Goal: Task Accomplishment & Management: Manage account settings

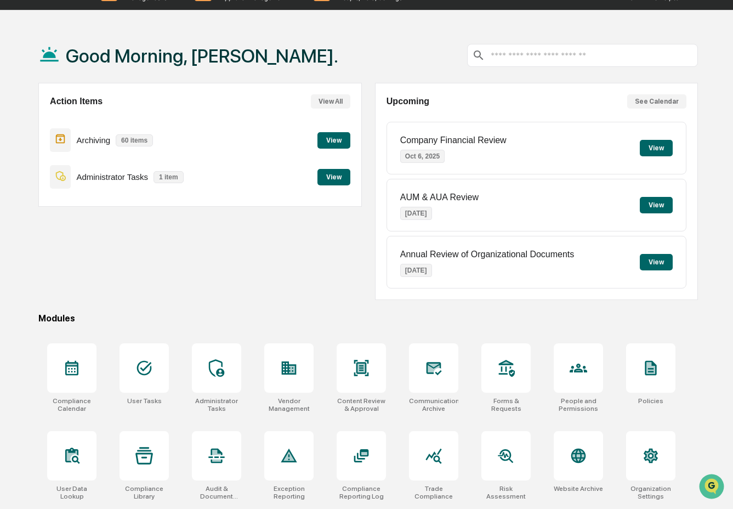
scroll to position [52, 0]
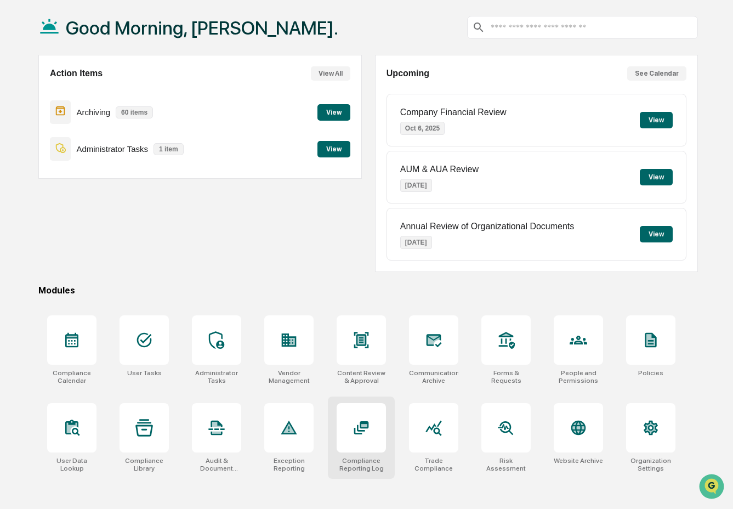
click at [358, 427] on icon at bounding box center [361, 428] width 8 height 7
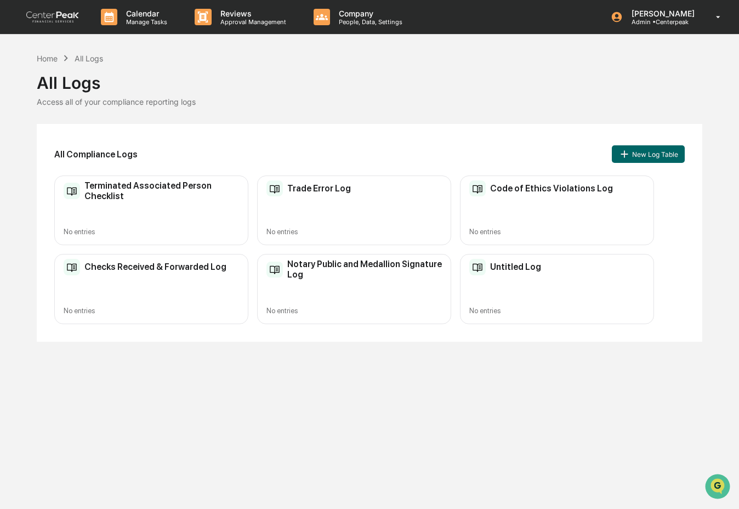
click at [472, 282] on div "Untitled Log No entries" at bounding box center [557, 289] width 194 height 70
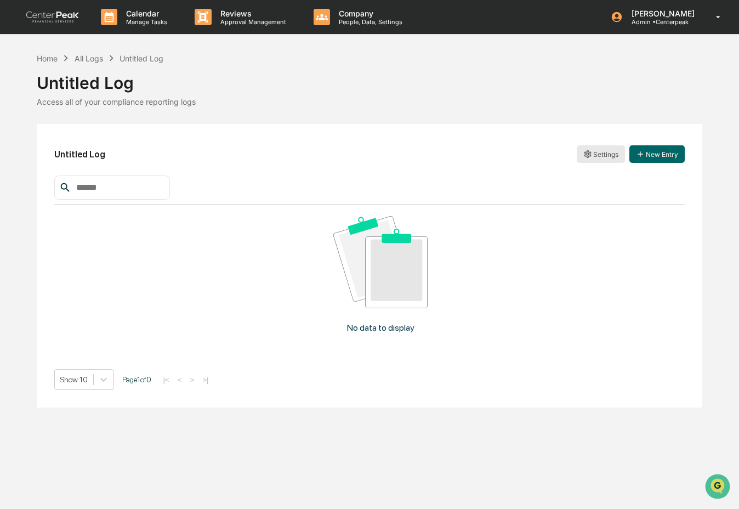
click at [596, 154] on html "Calendar Manage Tasks Reviews Approval Management Company People, Data, Setting…" at bounding box center [369, 254] width 739 height 509
click at [599, 173] on div "Edit" at bounding box center [601, 177] width 70 height 18
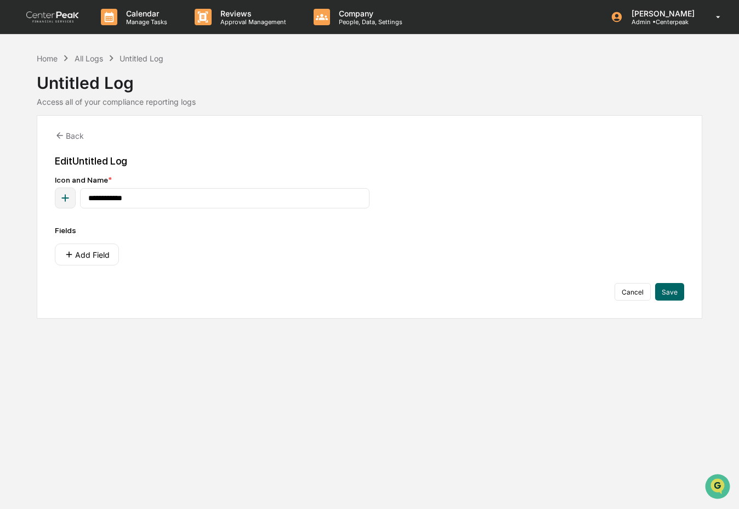
click at [128, 163] on div "Edit Untitled Log" at bounding box center [369, 161] width 629 height 12
click at [133, 201] on input "**********" at bounding box center [225, 198] width 290 height 20
click at [134, 202] on input "**********" at bounding box center [225, 198] width 290 height 20
type input "**********"
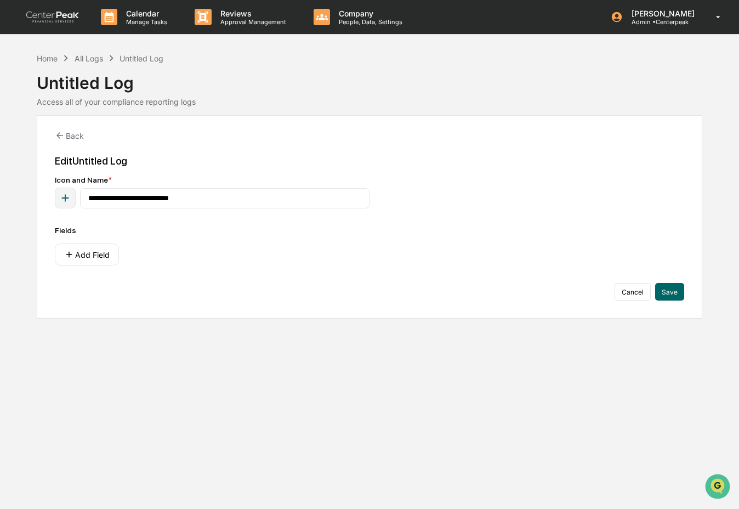
click at [69, 199] on icon "button" at bounding box center [65, 198] width 12 height 12
click at [59, 234] on input "*****" at bounding box center [83, 230] width 148 height 20
type input "******"
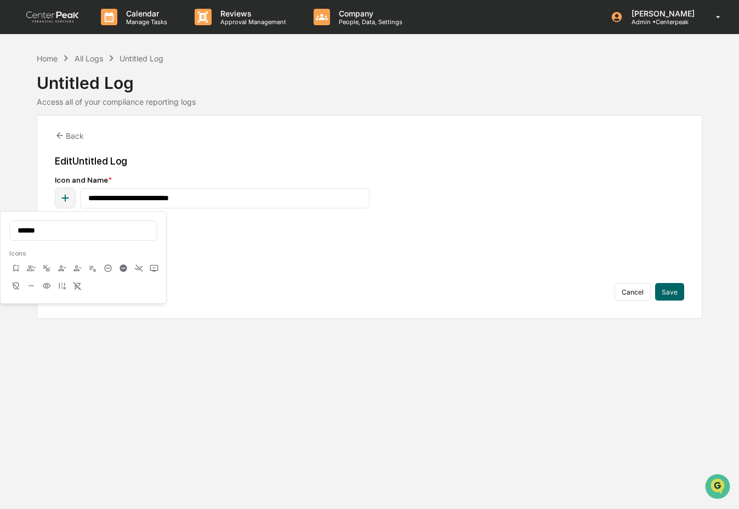
click at [120, 267] on icon at bounding box center [123, 267] width 7 height 7
click at [343, 237] on div "Fields Add Field" at bounding box center [369, 245] width 629 height 39
click at [90, 256] on button "Add Field" at bounding box center [87, 255] width 64 height 22
click at [96, 258] on button "Add Field" at bounding box center [87, 255] width 64 height 22
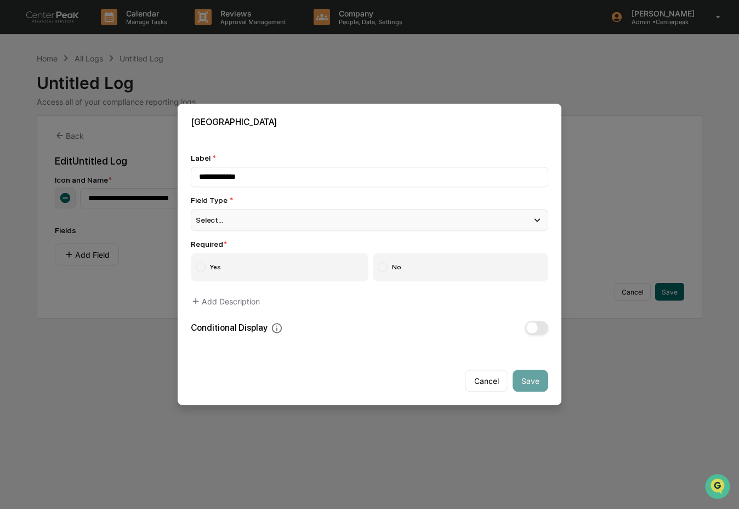
type input "**********"
drag, startPoint x: 245, startPoint y: 217, endPoint x: 246, endPoint y: 224, distance: 7.2
click at [245, 217] on div "Select..." at bounding box center [370, 220] width 358 height 22
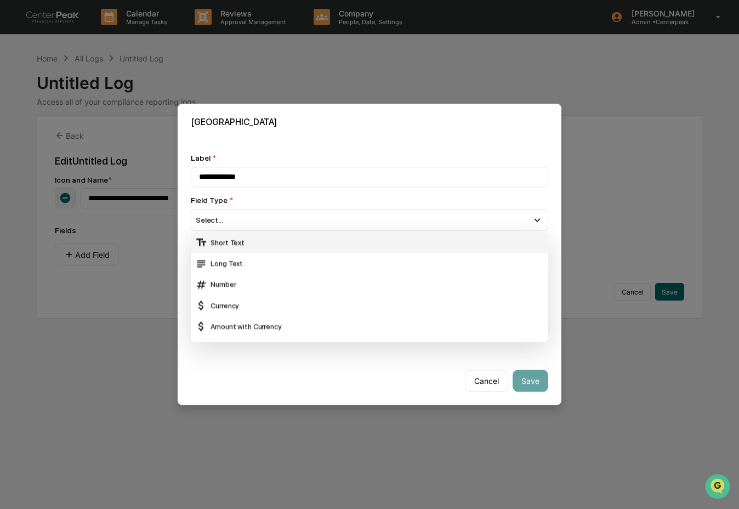
click at [246, 240] on div "Short Text" at bounding box center [369, 243] width 349 height 12
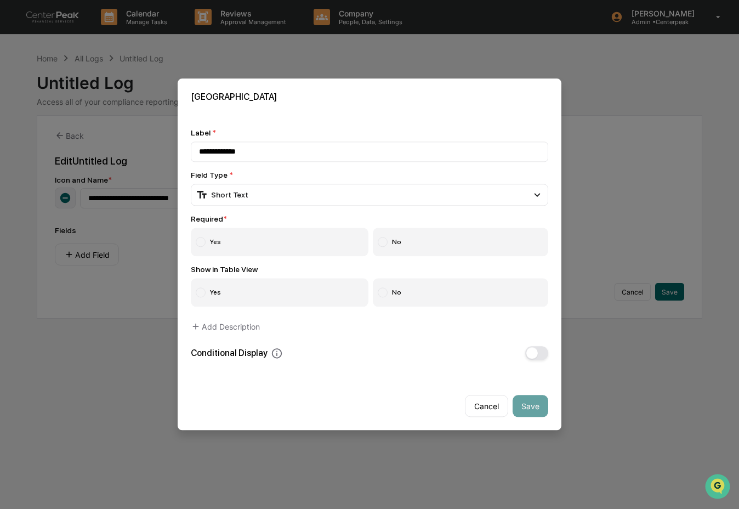
click at [240, 234] on label "Yes" at bounding box center [280, 242] width 178 height 29
click at [377, 296] on label "No" at bounding box center [461, 293] width 176 height 29
click at [516, 404] on button "Save" at bounding box center [531, 406] width 36 height 22
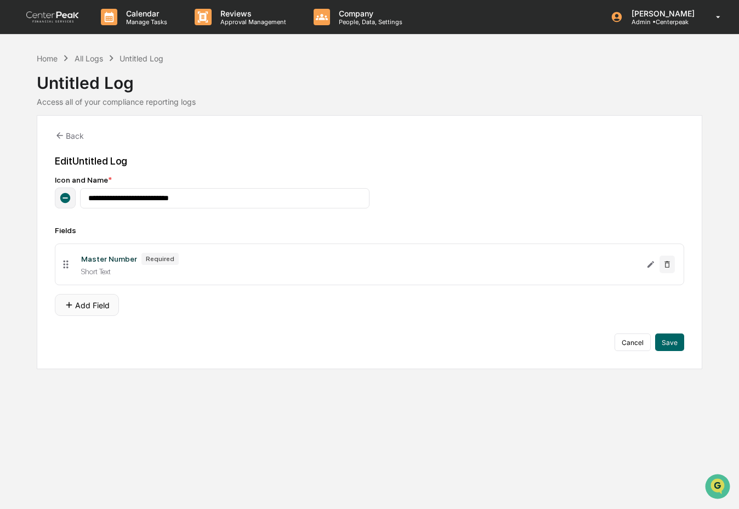
click at [109, 309] on button "Add Field" at bounding box center [87, 305] width 64 height 22
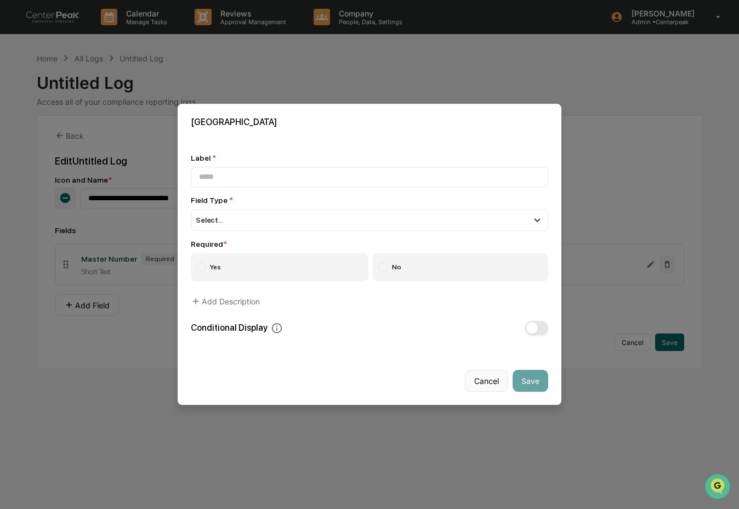
click at [490, 378] on button "Cancel" at bounding box center [486, 381] width 43 height 22
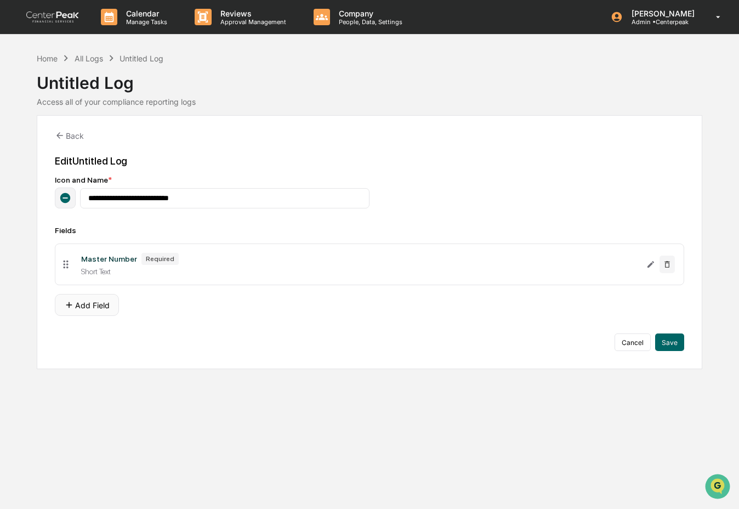
click at [104, 307] on button "Add Field" at bounding box center [87, 305] width 64 height 22
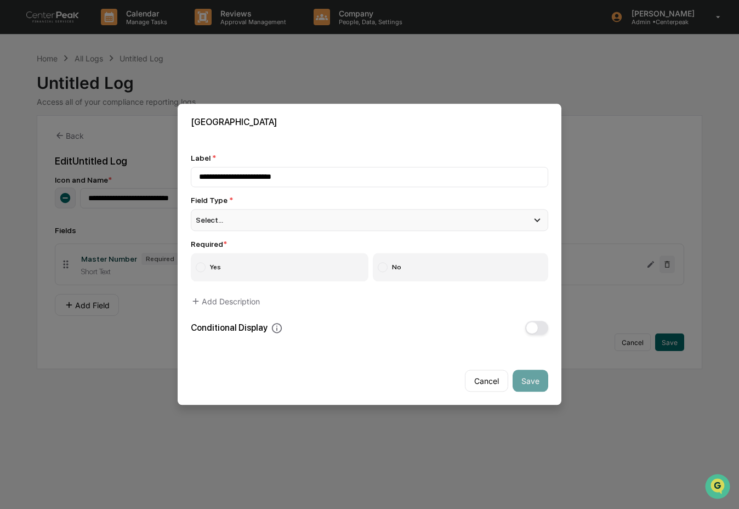
type input "**********"
click at [265, 216] on div "Select..." at bounding box center [370, 220] width 358 height 22
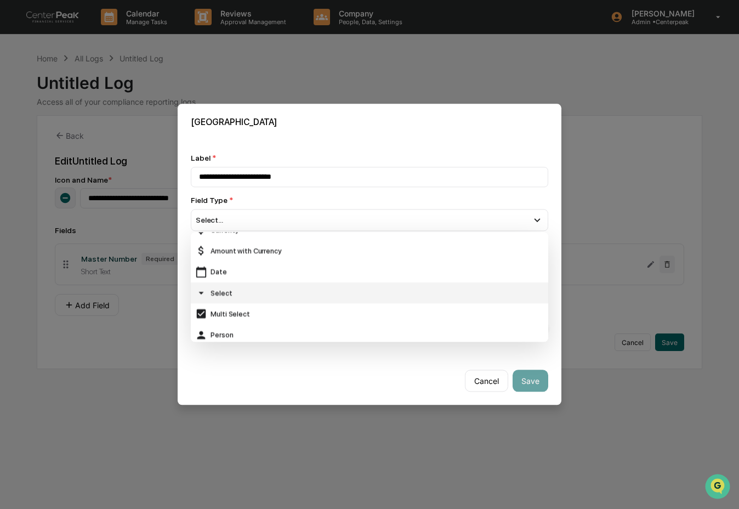
scroll to position [79, 0]
click at [286, 293] on div "Select" at bounding box center [370, 289] width 358 height 21
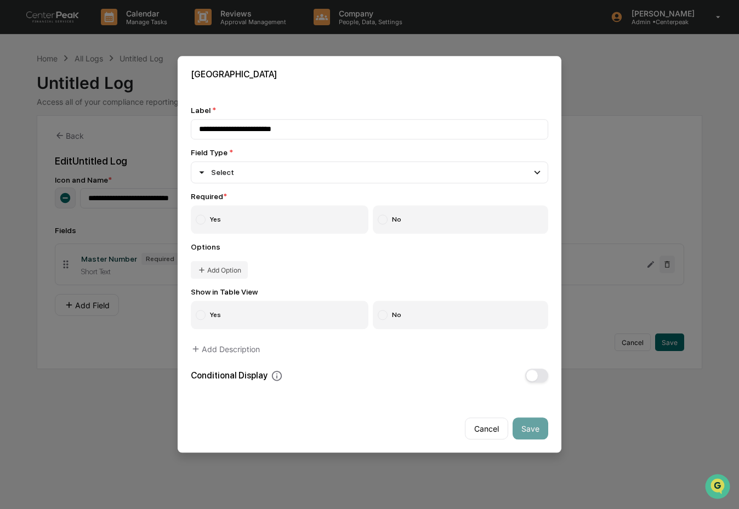
click at [269, 214] on label "Yes" at bounding box center [280, 220] width 178 height 29
click at [240, 266] on button "Add Option" at bounding box center [219, 271] width 57 height 18
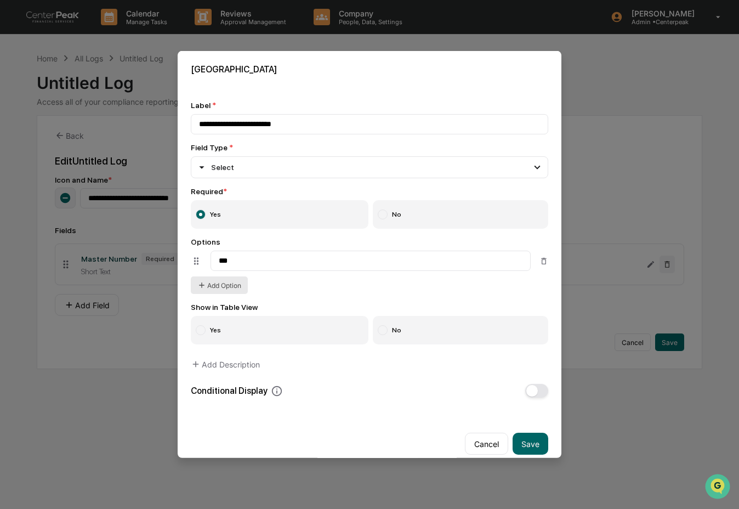
type input "***"
click at [228, 286] on button "Add Option" at bounding box center [219, 285] width 57 height 18
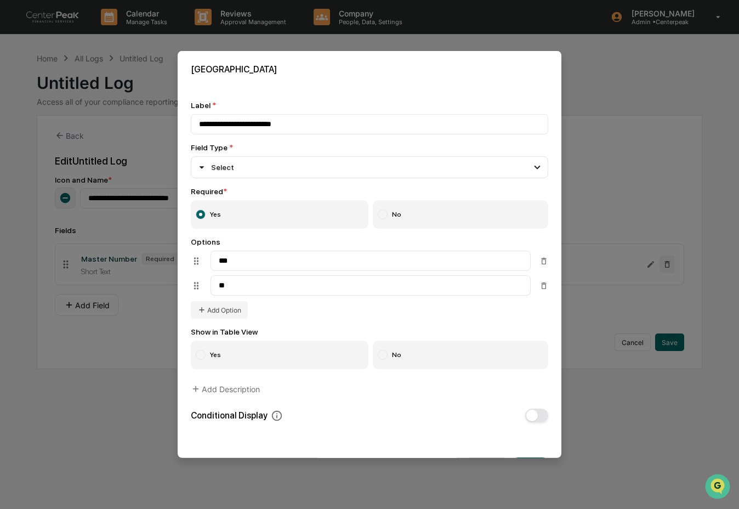
type input "**"
click at [272, 356] on label "Yes" at bounding box center [280, 355] width 178 height 29
click at [399, 364] on label "No" at bounding box center [461, 355] width 176 height 29
click at [304, 365] on label "Yes" at bounding box center [280, 355] width 178 height 29
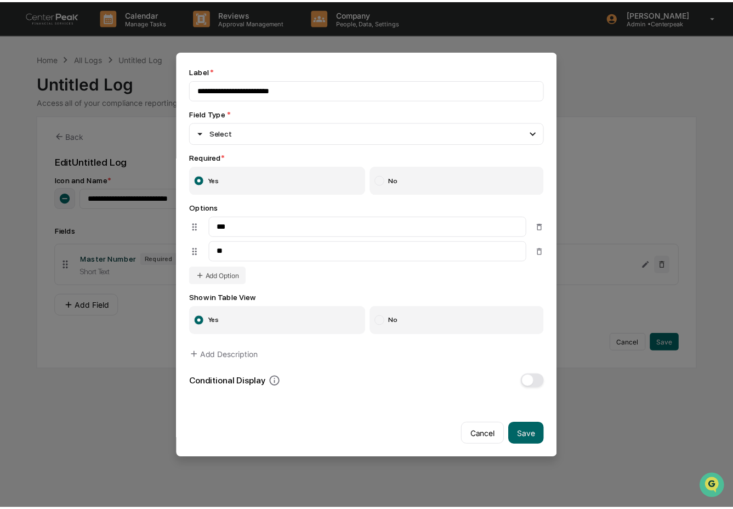
scroll to position [44, 0]
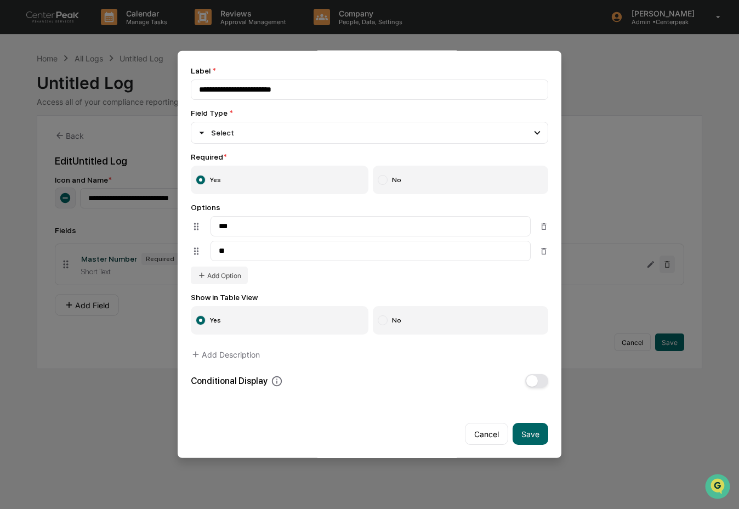
click at [514, 425] on button "Save" at bounding box center [531, 434] width 36 height 22
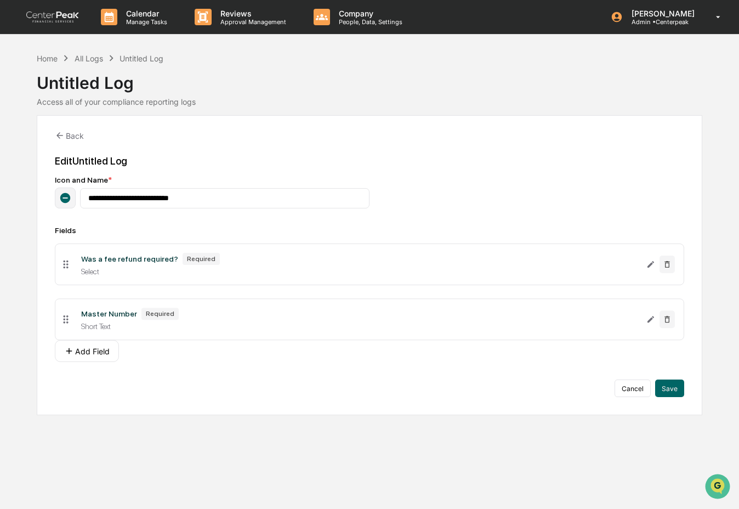
drag, startPoint x: 63, startPoint y: 268, endPoint x: 66, endPoint y: 315, distance: 47.2
click at [89, 354] on button "Add Field" at bounding box center [87, 351] width 64 height 22
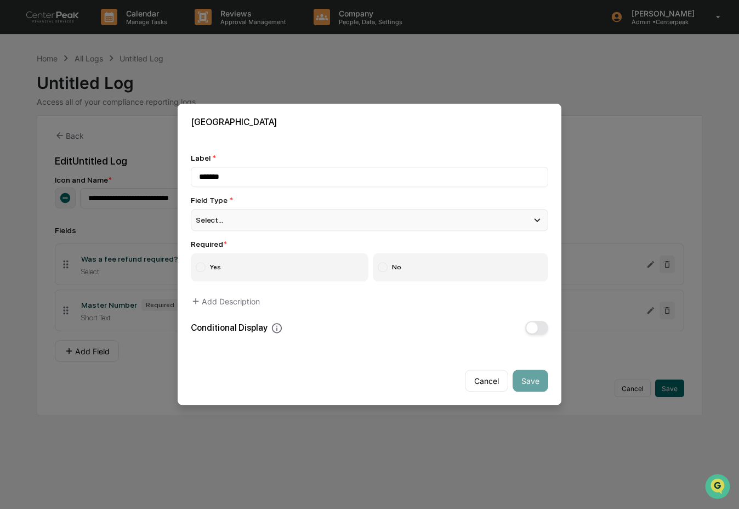
type input "*******"
click at [303, 216] on div "Select..." at bounding box center [370, 220] width 358 height 22
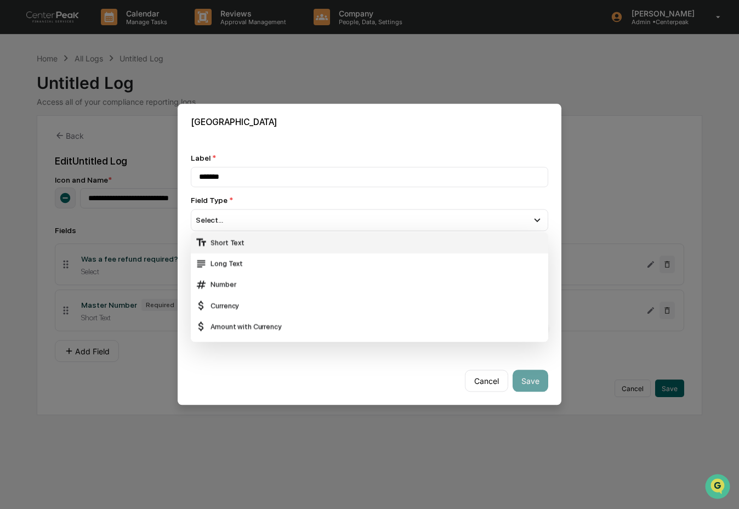
click at [299, 245] on div "Short Text" at bounding box center [369, 243] width 349 height 12
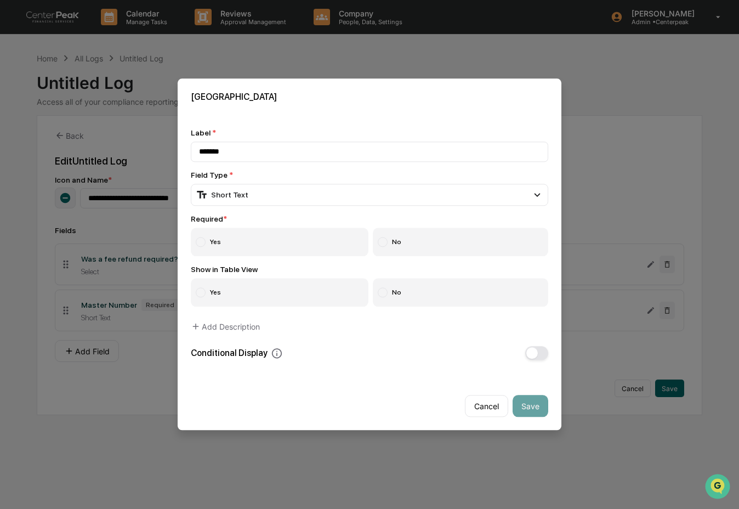
click at [287, 246] on label "Yes" at bounding box center [280, 242] width 178 height 29
click at [418, 293] on label "No" at bounding box center [461, 293] width 176 height 29
drag, startPoint x: 522, startPoint y: 409, endPoint x: 386, endPoint y: 388, distance: 137.1
click at [522, 409] on button "Save" at bounding box center [531, 406] width 36 height 22
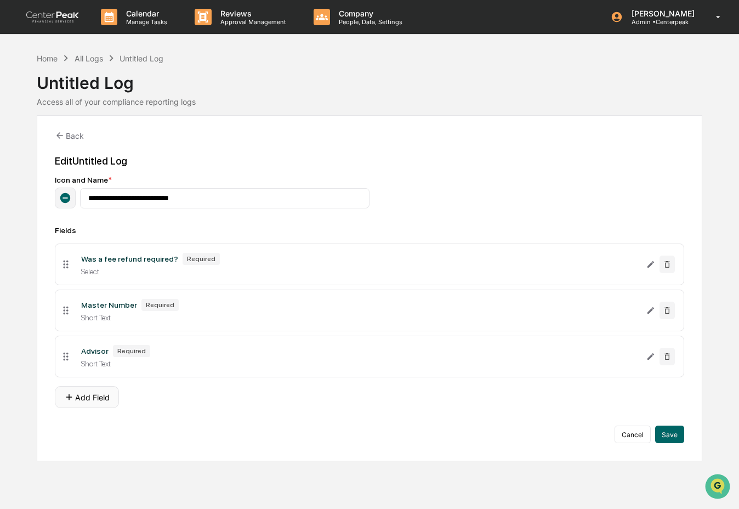
click at [93, 395] on button "Add Field" at bounding box center [87, 397] width 64 height 22
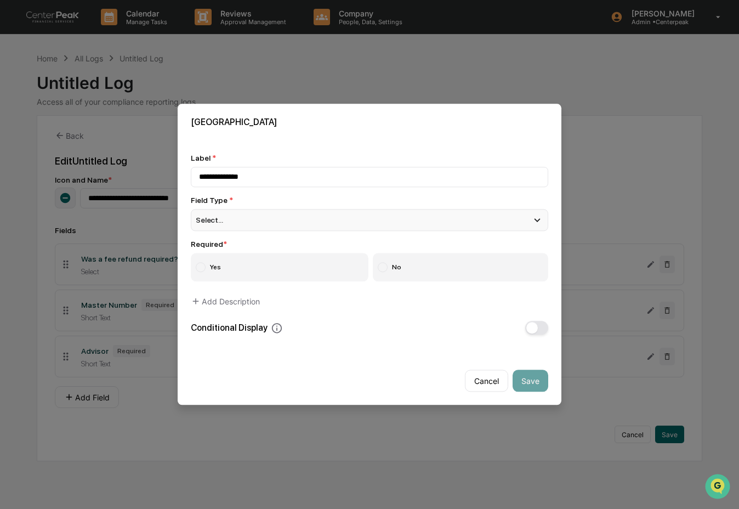
type input "**********"
click at [234, 218] on div "Select..." at bounding box center [370, 220] width 358 height 22
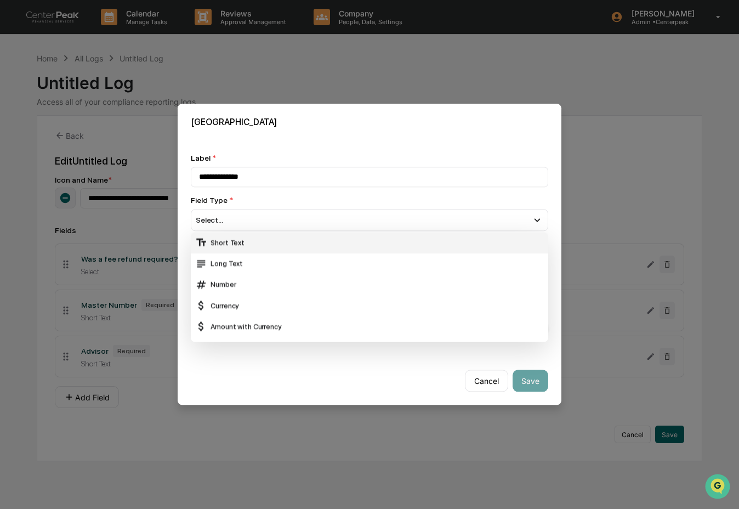
click at [244, 241] on div "Short Text" at bounding box center [369, 243] width 349 height 12
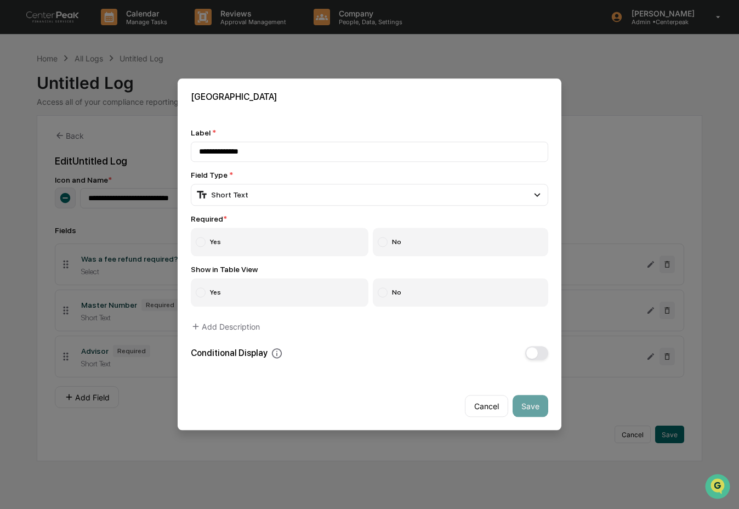
drag, startPoint x: 250, startPoint y: 245, endPoint x: 318, endPoint y: 262, distance: 70.1
click at [251, 244] on label "Yes" at bounding box center [280, 242] width 178 height 29
click at [446, 296] on label "No" at bounding box center [461, 293] width 176 height 29
click at [523, 401] on button "Save" at bounding box center [531, 406] width 36 height 22
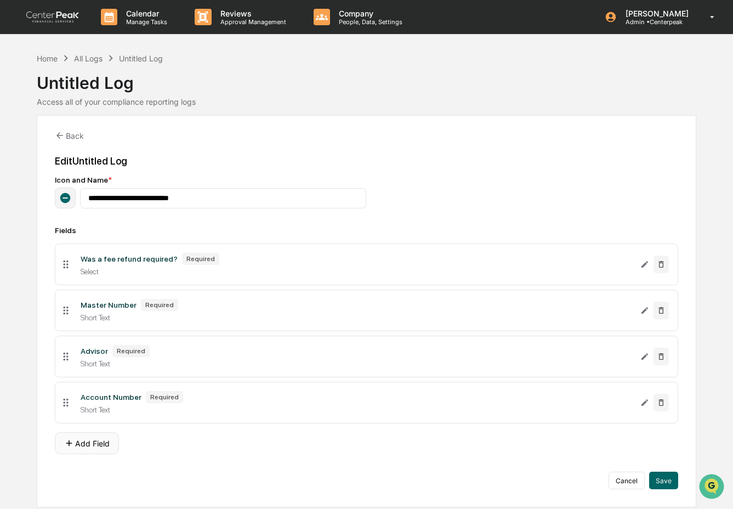
click at [94, 450] on button "Add Field" at bounding box center [87, 443] width 64 height 22
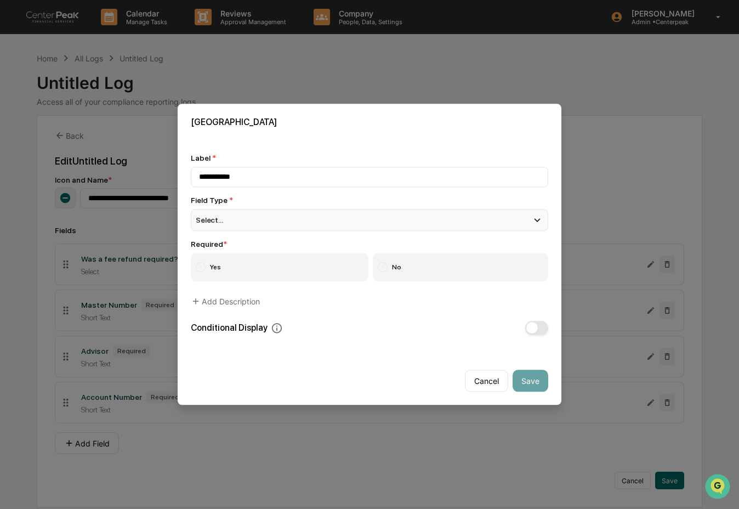
type input "**********"
click at [429, 219] on div "Select..." at bounding box center [370, 220] width 358 height 22
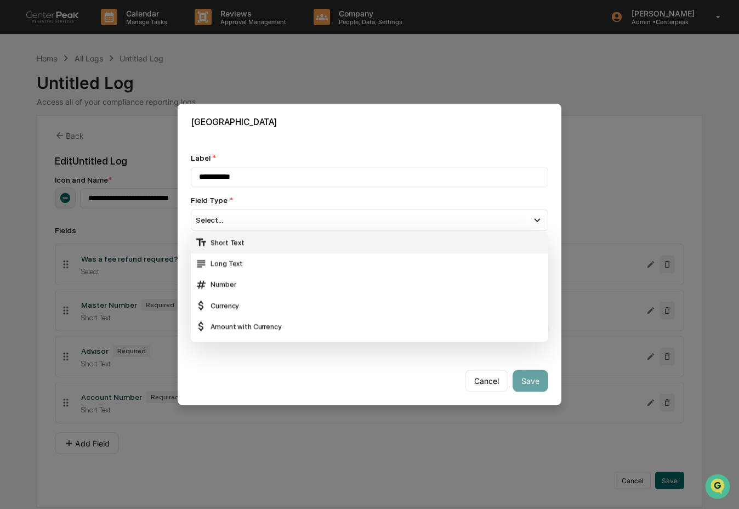
click at [416, 238] on div "Short Text" at bounding box center [369, 243] width 349 height 12
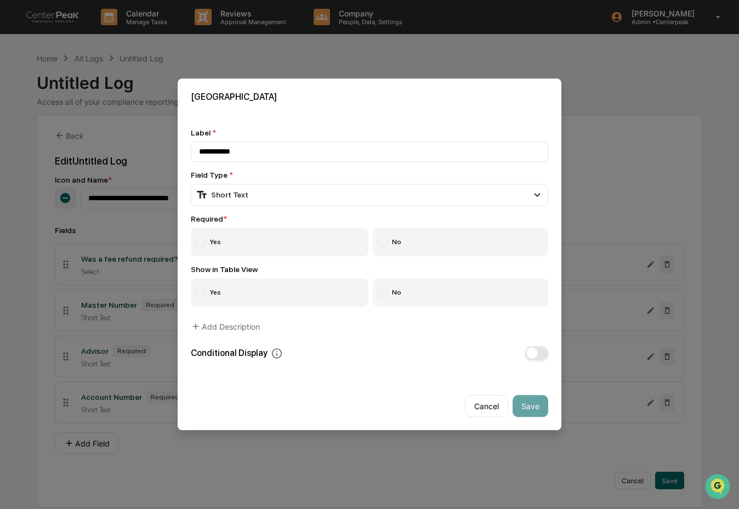
click at [282, 244] on label "Yes" at bounding box center [280, 242] width 178 height 29
drag, startPoint x: 409, startPoint y: 291, endPoint x: 447, endPoint y: 321, distance: 49.2
click at [410, 291] on label "No" at bounding box center [461, 293] width 176 height 29
drag, startPoint x: 524, startPoint y: 405, endPoint x: 449, endPoint y: 396, distance: 75.6
click at [524, 404] on button "Save" at bounding box center [531, 406] width 36 height 22
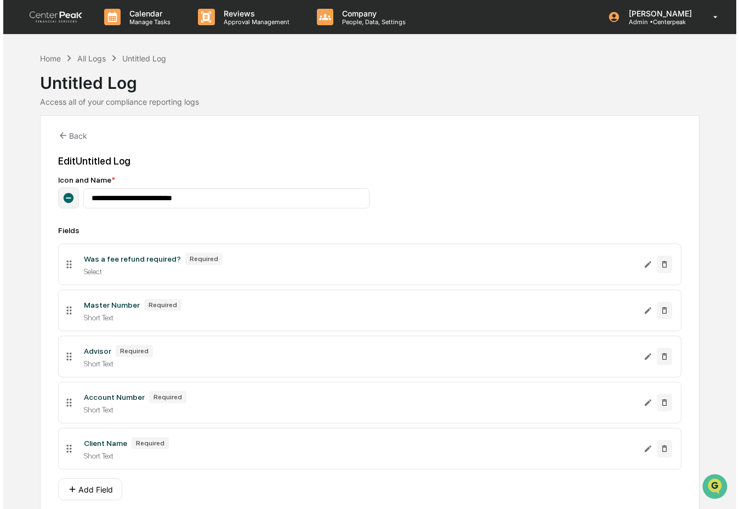
scroll to position [51, 0]
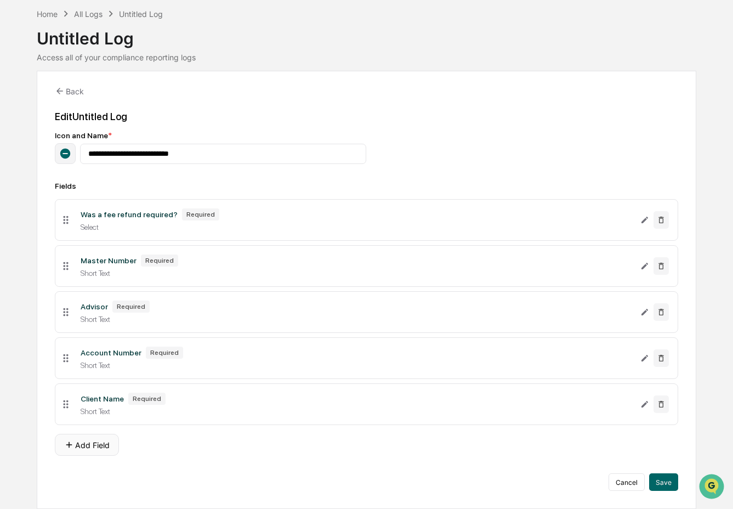
click at [103, 443] on button "Add Field" at bounding box center [87, 445] width 64 height 22
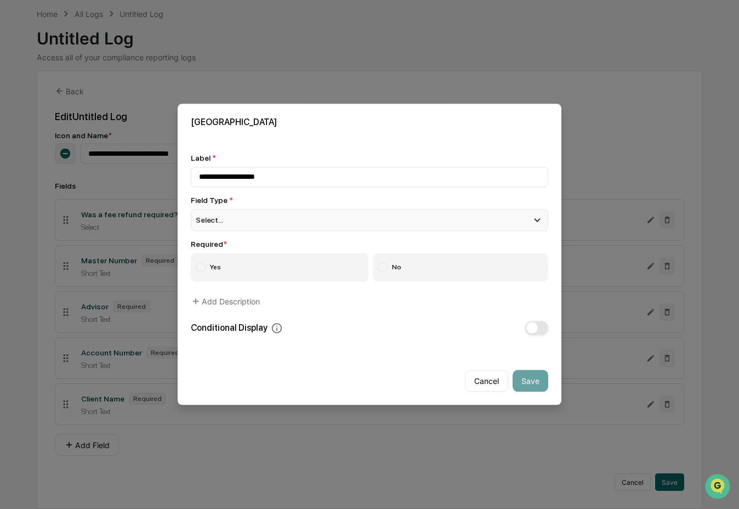
type input "**********"
click at [217, 220] on span "Select..." at bounding box center [209, 220] width 27 height 9
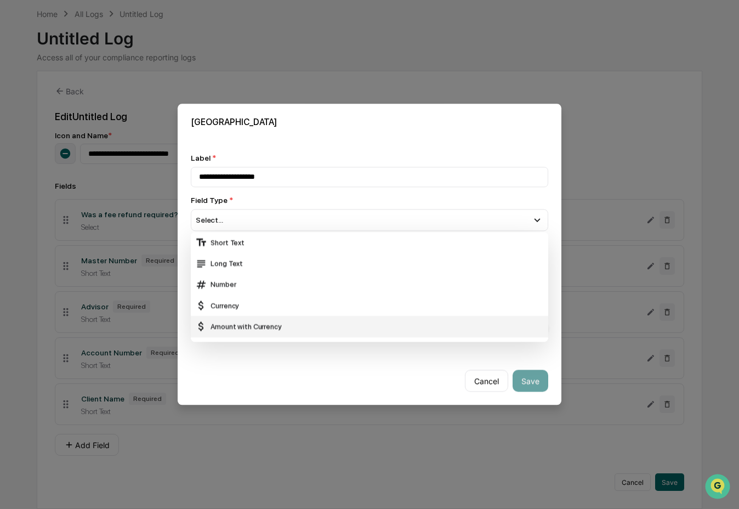
click at [258, 321] on div "Amount with Currency" at bounding box center [369, 327] width 349 height 12
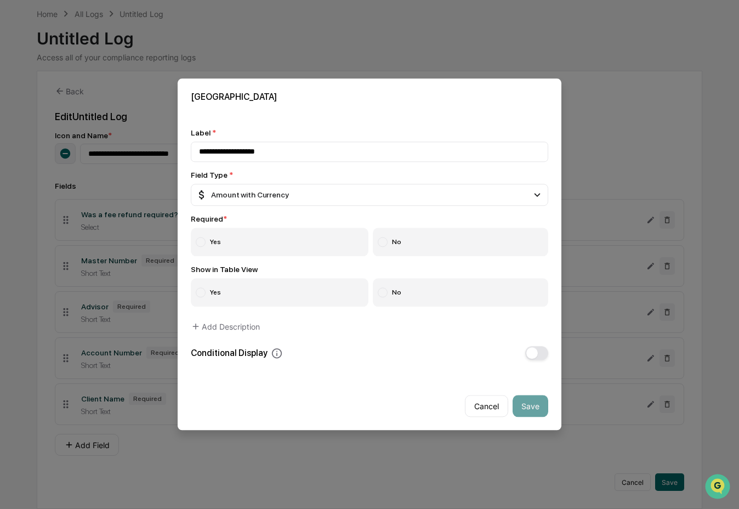
click at [246, 244] on label "Yes" at bounding box center [280, 242] width 178 height 29
drag, startPoint x: 393, startPoint y: 293, endPoint x: 288, endPoint y: 330, distance: 110.7
click at [393, 293] on label "No" at bounding box center [461, 293] width 176 height 29
click at [531, 349] on span "button" at bounding box center [533, 354] width 12 height 12
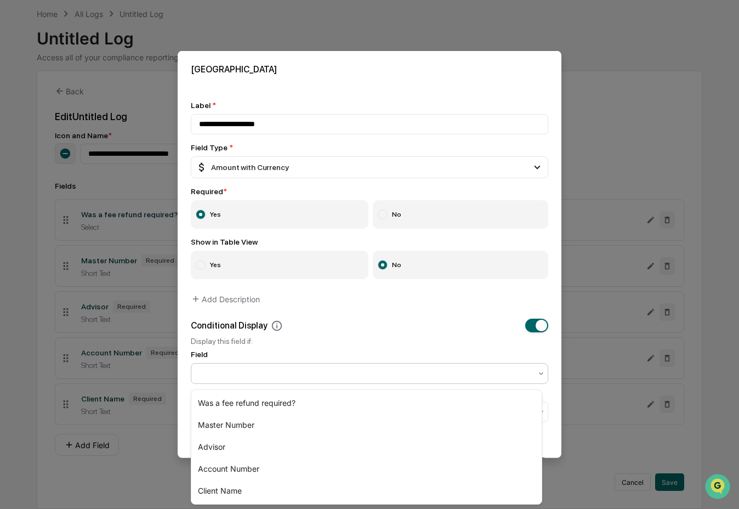
click at [298, 377] on div at bounding box center [365, 373] width 332 height 11
click at [285, 399] on div "Was a fee refund required?" at bounding box center [366, 403] width 350 height 22
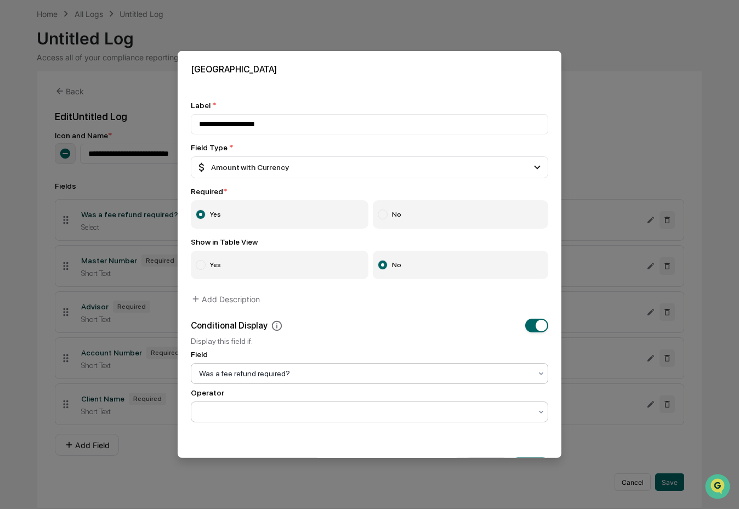
click at [280, 413] on div at bounding box center [365, 411] width 332 height 11
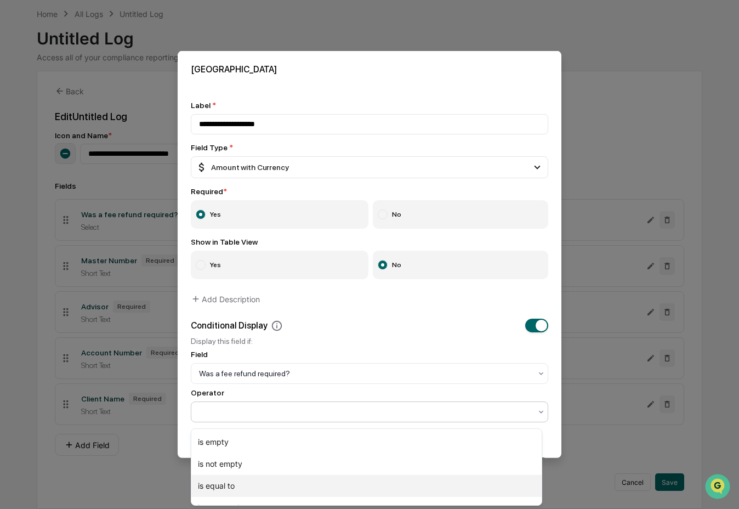
click at [273, 483] on div "is equal to" at bounding box center [366, 486] width 350 height 22
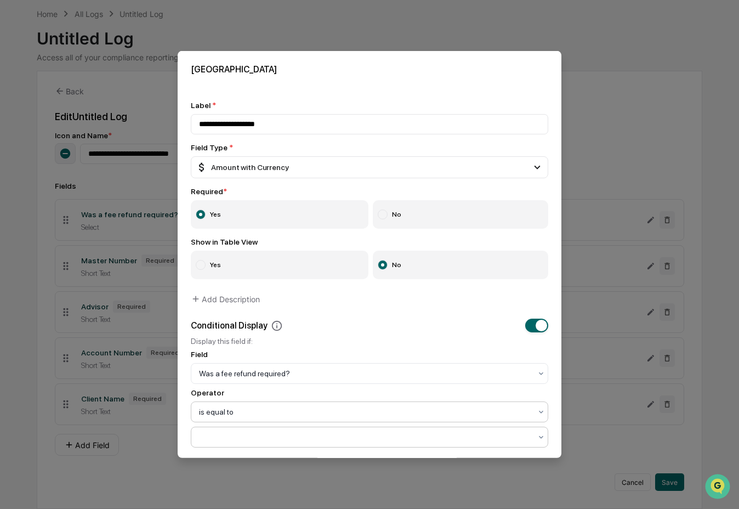
click at [271, 434] on div at bounding box center [365, 436] width 343 height 15
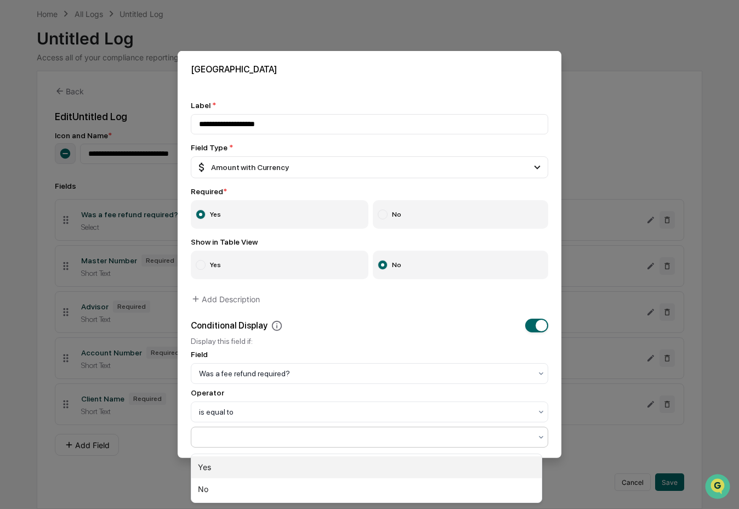
click at [269, 471] on div "Yes" at bounding box center [366, 467] width 350 height 22
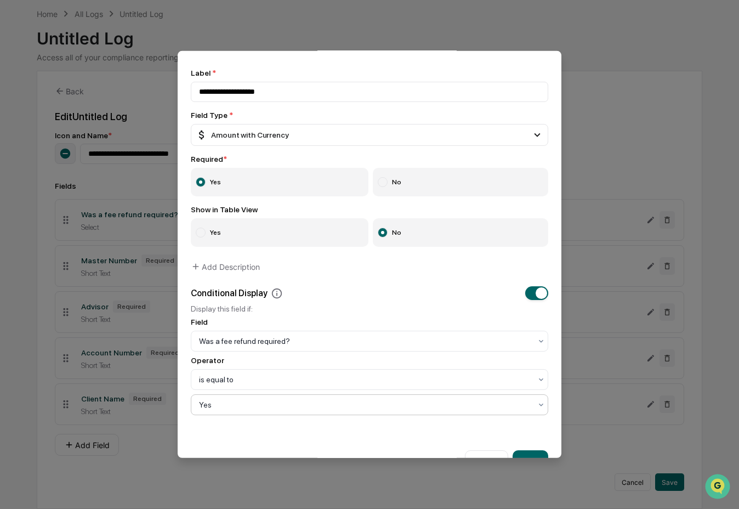
scroll to position [70, 0]
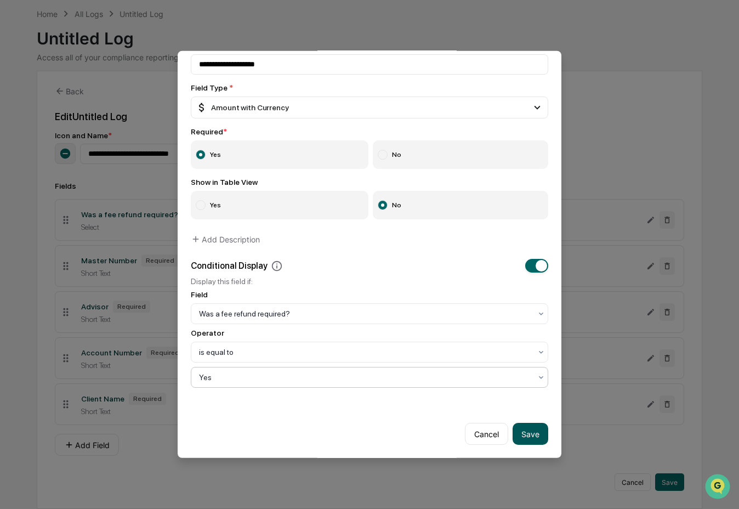
click at [523, 427] on button "Save" at bounding box center [531, 434] width 36 height 22
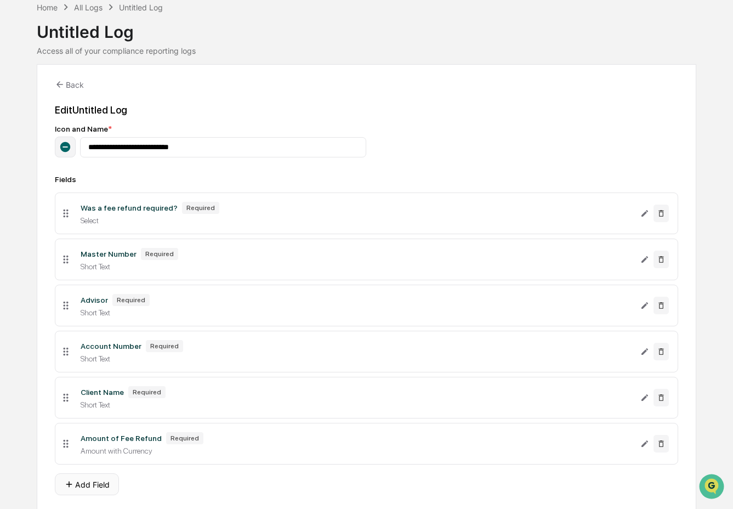
click at [106, 484] on button "Add Field" at bounding box center [87, 484] width 64 height 22
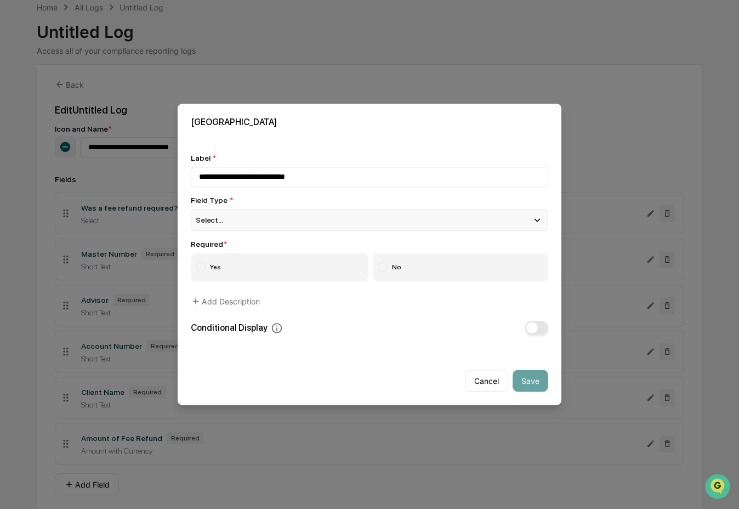
type input "**********"
click at [248, 220] on div "Select..." at bounding box center [370, 220] width 358 height 22
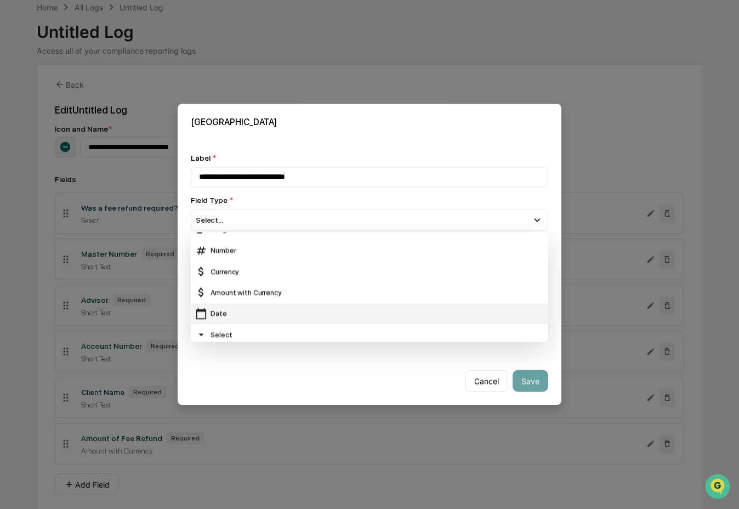
scroll to position [35, 0]
click at [248, 308] on div "Date" at bounding box center [369, 313] width 349 height 12
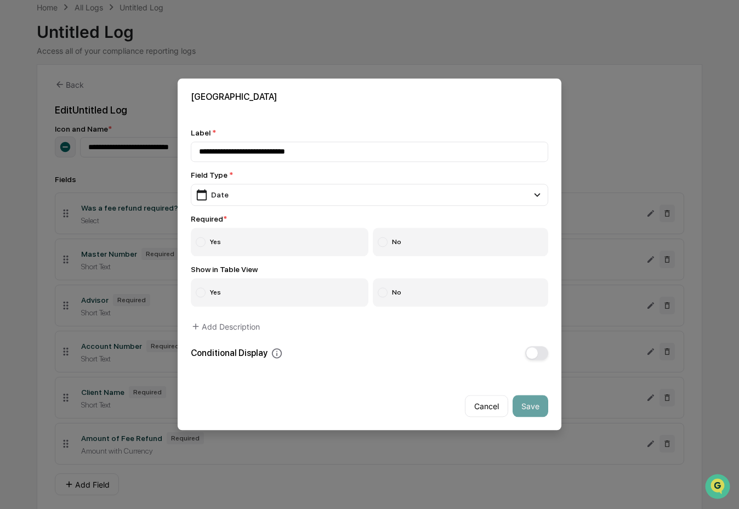
click at [262, 242] on label "Yes" at bounding box center [280, 242] width 178 height 29
click at [411, 293] on label "No" at bounding box center [461, 293] width 176 height 29
click at [529, 354] on span "button" at bounding box center [533, 354] width 12 height 12
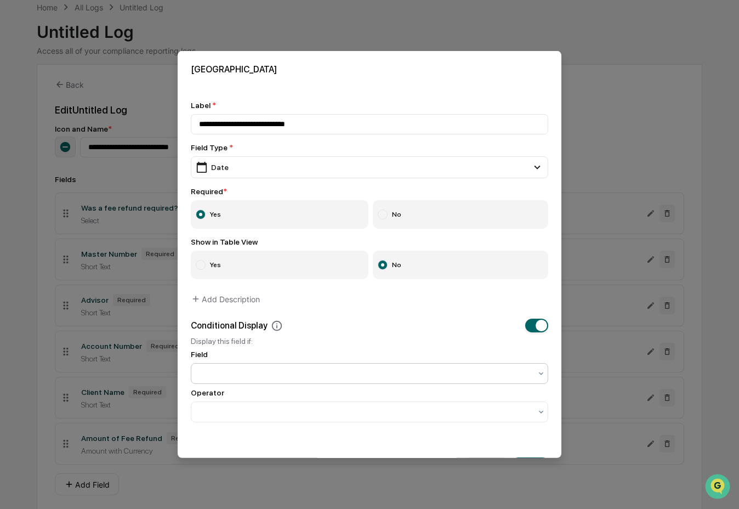
click at [472, 384] on div at bounding box center [370, 373] width 358 height 21
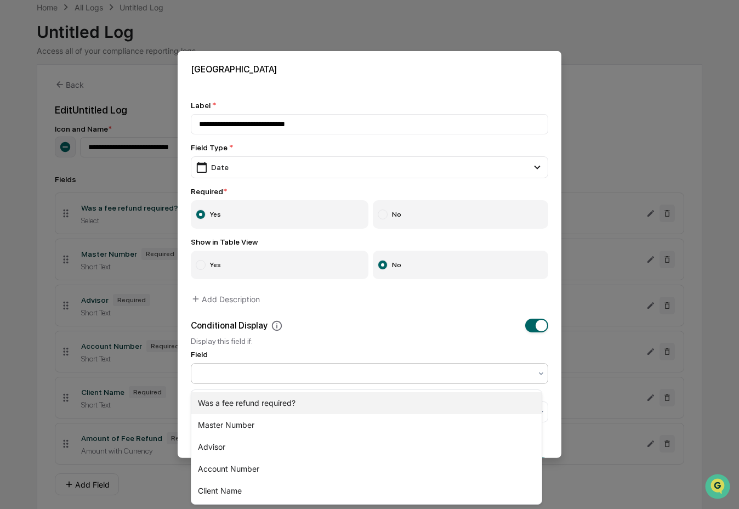
click at [437, 404] on div "Was a fee refund required?" at bounding box center [366, 403] width 350 height 22
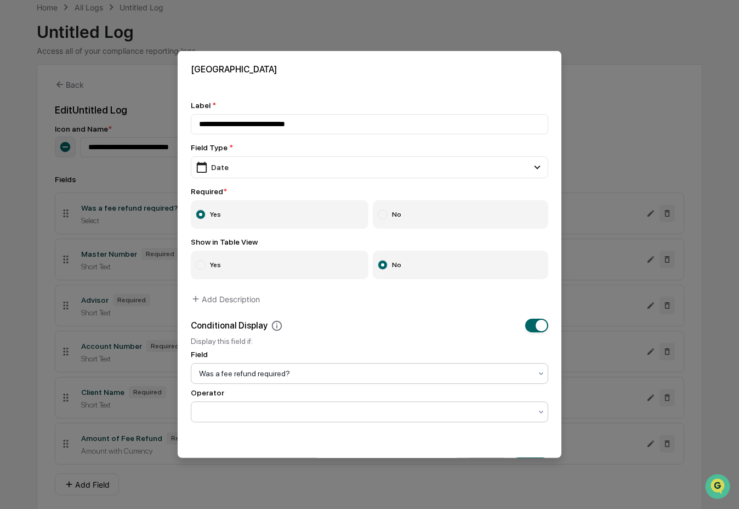
click at [426, 412] on div at bounding box center [365, 411] width 332 height 11
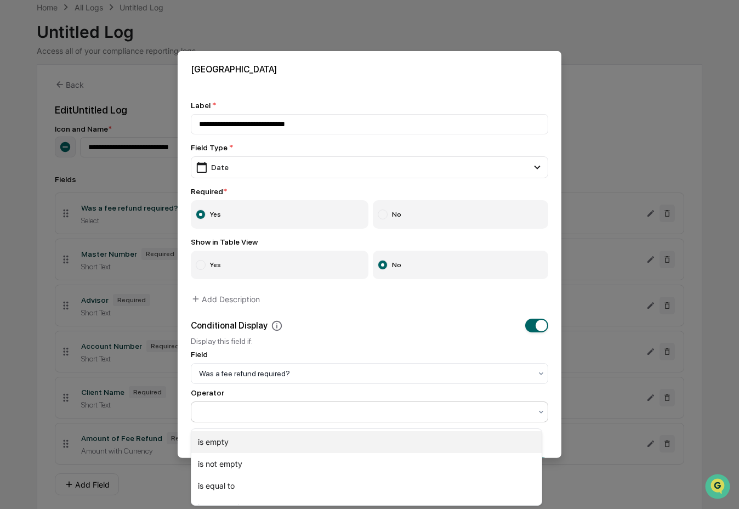
click at [368, 439] on div "is empty" at bounding box center [366, 442] width 350 height 22
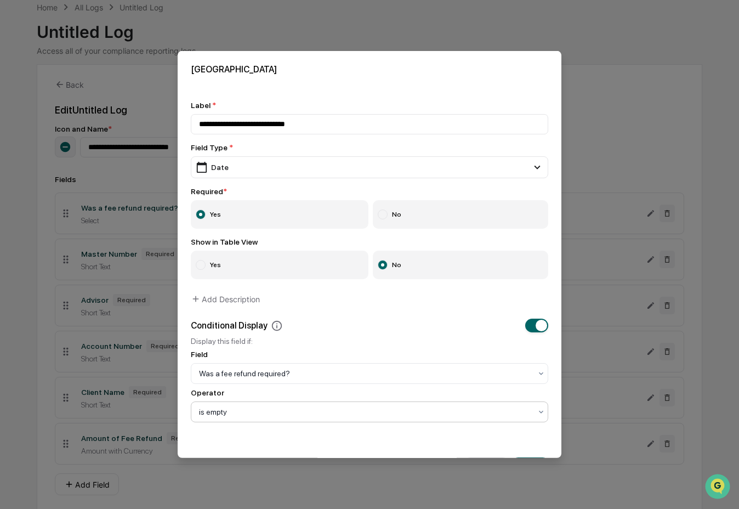
click at [367, 422] on div "is empty" at bounding box center [370, 411] width 358 height 21
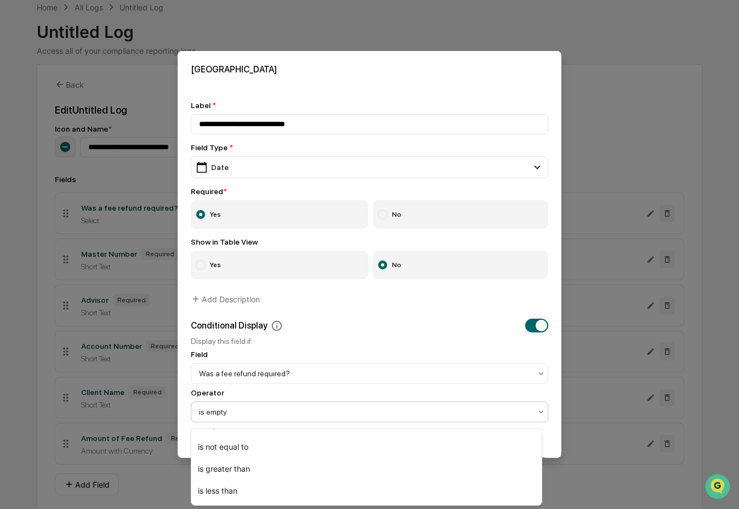
scroll to position [62, 0]
click at [378, 378] on div at bounding box center [365, 373] width 332 height 11
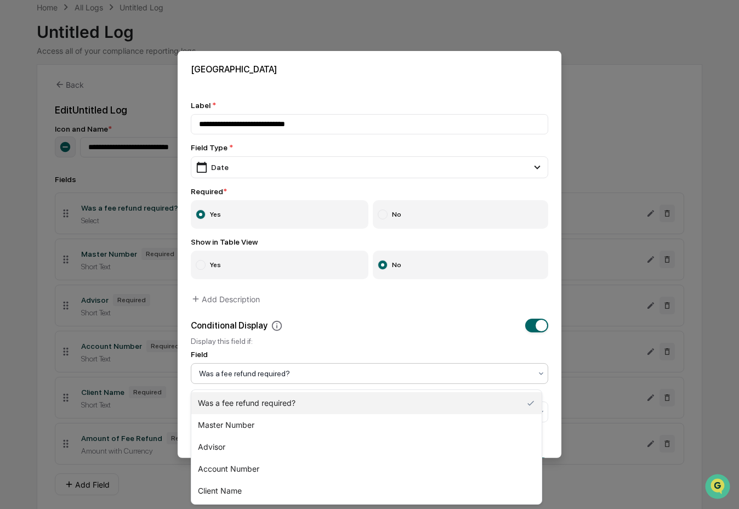
click at [357, 405] on div "Was a fee refund required?" at bounding box center [366, 403] width 350 height 22
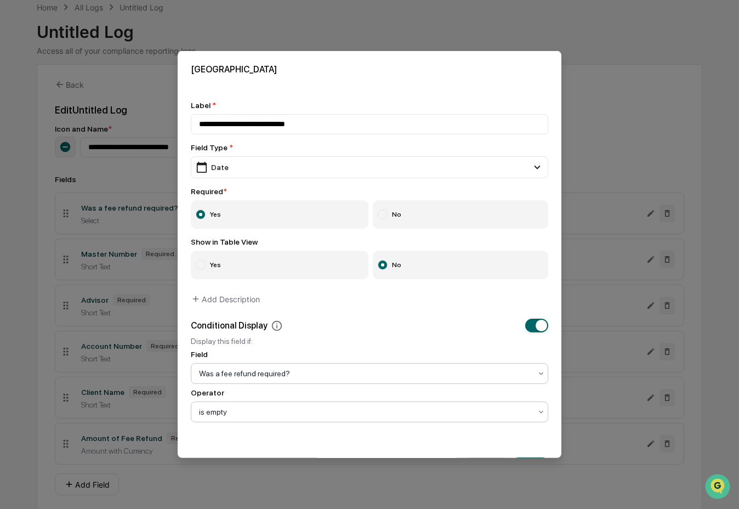
click at [345, 412] on div at bounding box center [365, 411] width 332 height 11
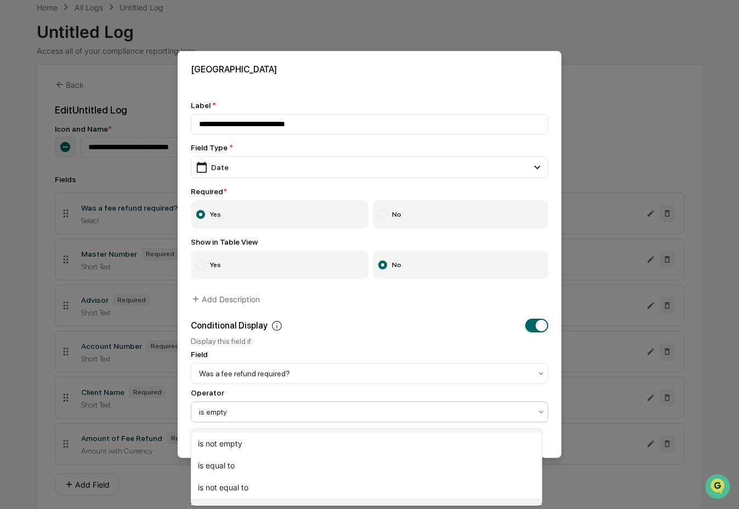
scroll to position [20, 0]
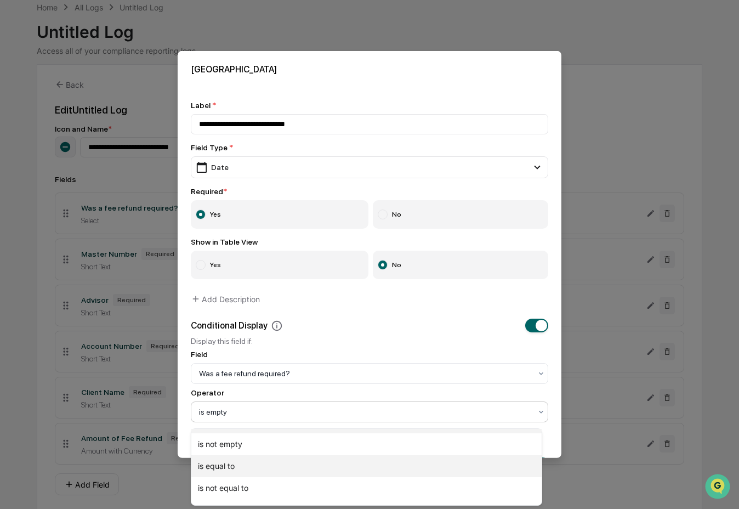
click at [307, 463] on div "is equal to" at bounding box center [366, 466] width 350 height 22
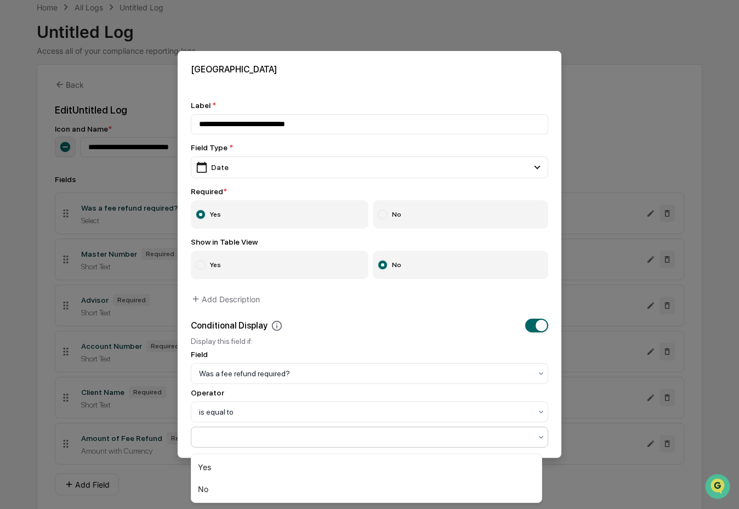
click at [309, 440] on div at bounding box center [365, 437] width 332 height 11
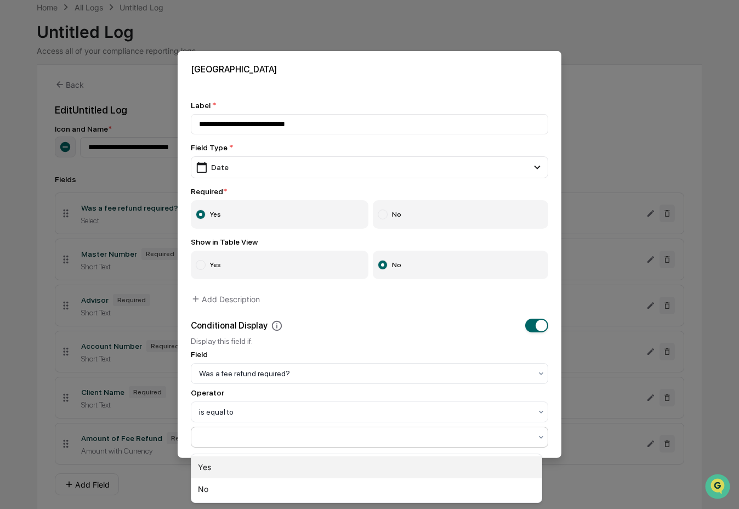
click at [309, 461] on div "Yes" at bounding box center [366, 467] width 350 height 22
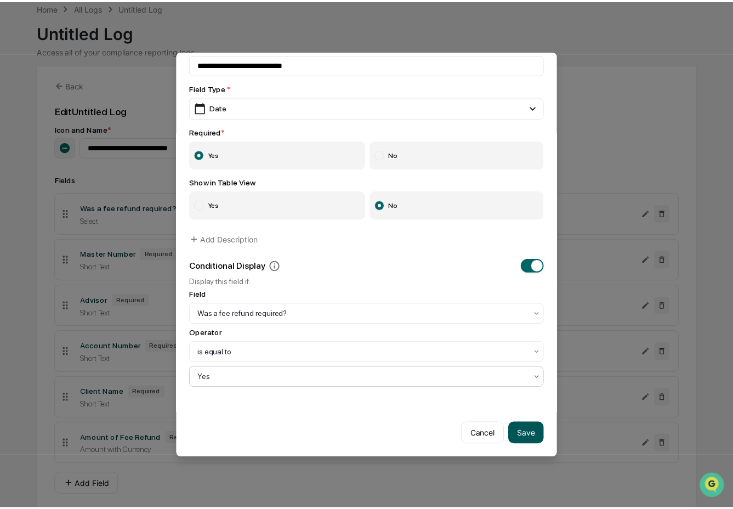
scroll to position [70, 0]
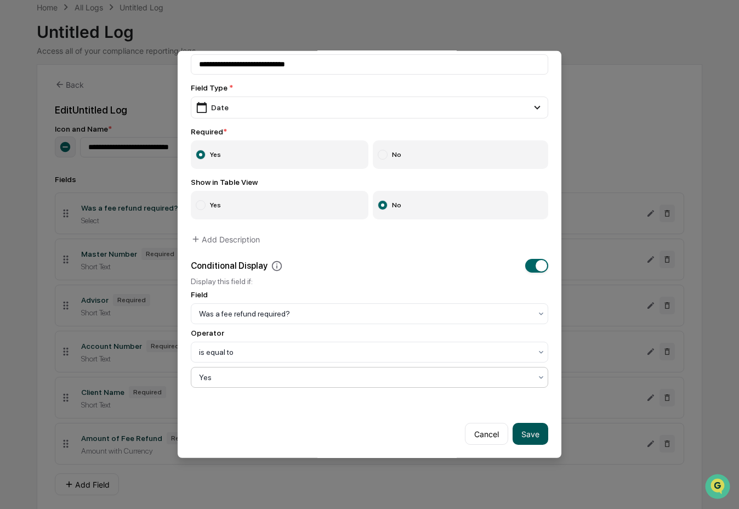
click at [526, 425] on button "Save" at bounding box center [531, 434] width 36 height 22
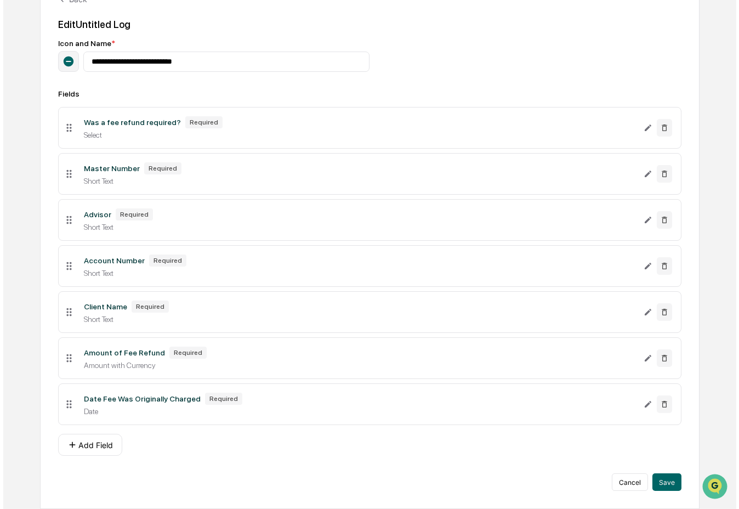
scroll to position [145, 0]
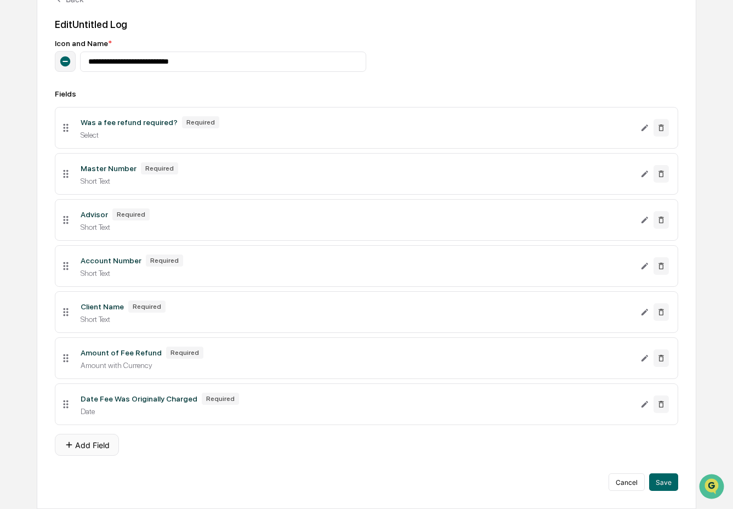
click at [106, 445] on button "Add Field" at bounding box center [87, 445] width 64 height 22
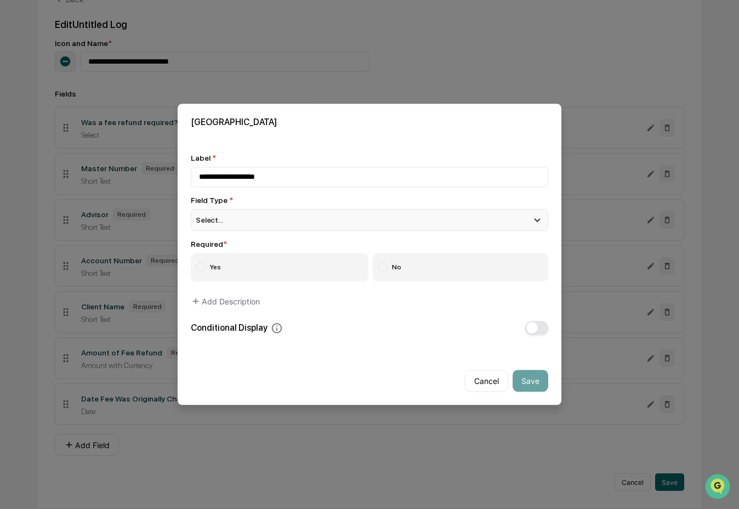
type input "**********"
click at [251, 223] on div "Select..." at bounding box center [370, 220] width 358 height 22
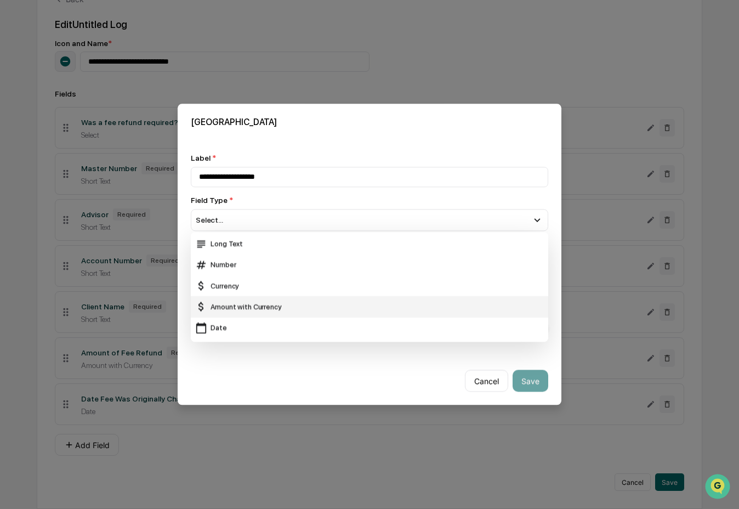
scroll to position [22, 0]
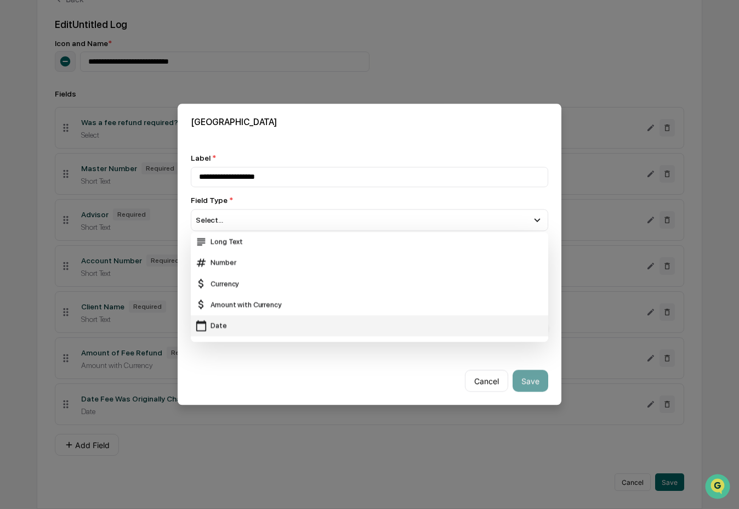
click at [251, 320] on div "Date" at bounding box center [369, 326] width 349 height 12
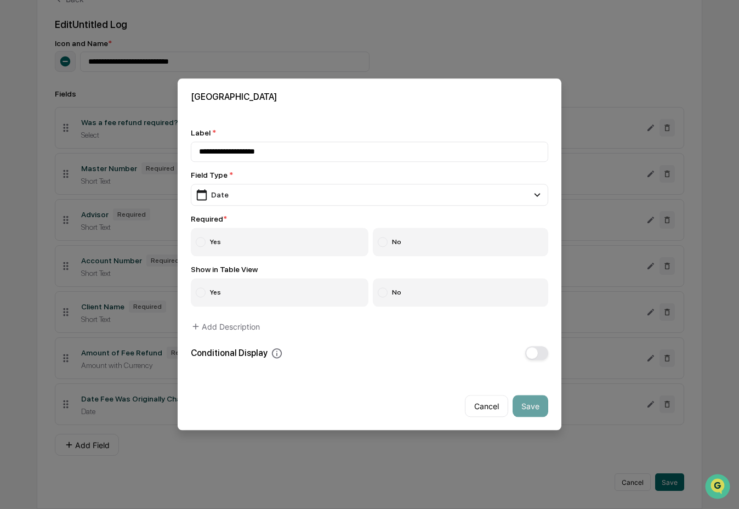
drag, startPoint x: 261, startPoint y: 251, endPoint x: 327, endPoint y: 263, distance: 68.1
click at [261, 251] on label "Yes" at bounding box center [280, 242] width 178 height 29
click at [402, 288] on label "No" at bounding box center [461, 293] width 176 height 29
click at [531, 348] on button "button" at bounding box center [536, 354] width 23 height 14
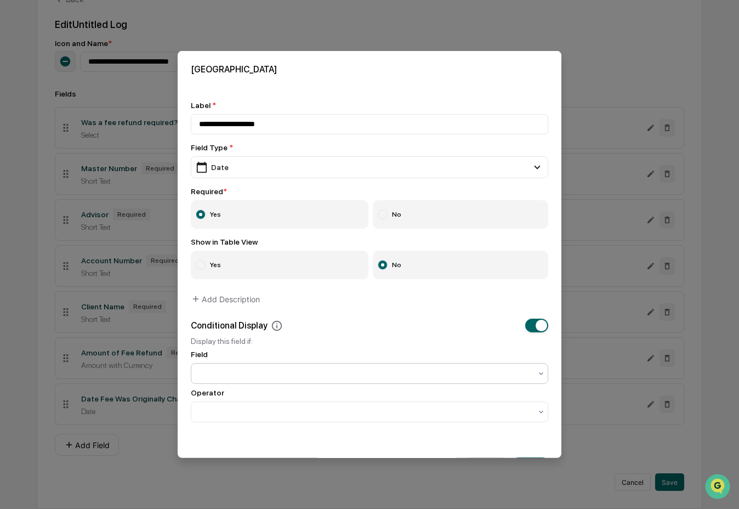
click at [350, 377] on div at bounding box center [365, 373] width 332 height 11
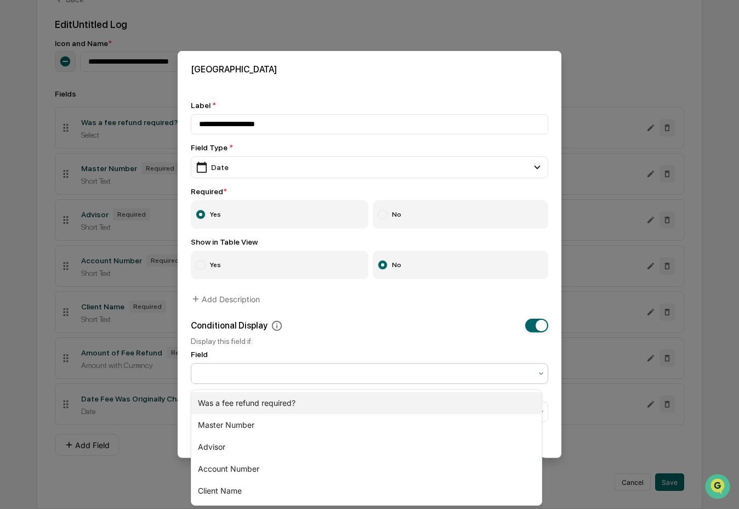
click at [344, 400] on div "Was a fee refund required?" at bounding box center [366, 403] width 350 height 22
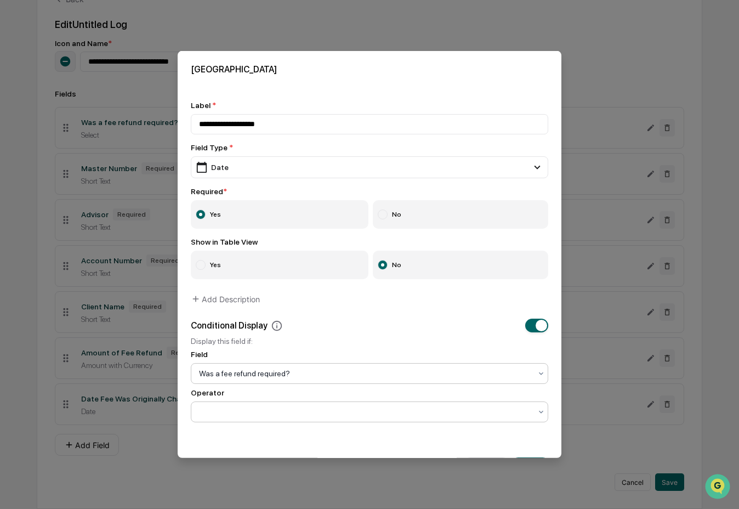
click at [337, 408] on div at bounding box center [365, 411] width 343 height 15
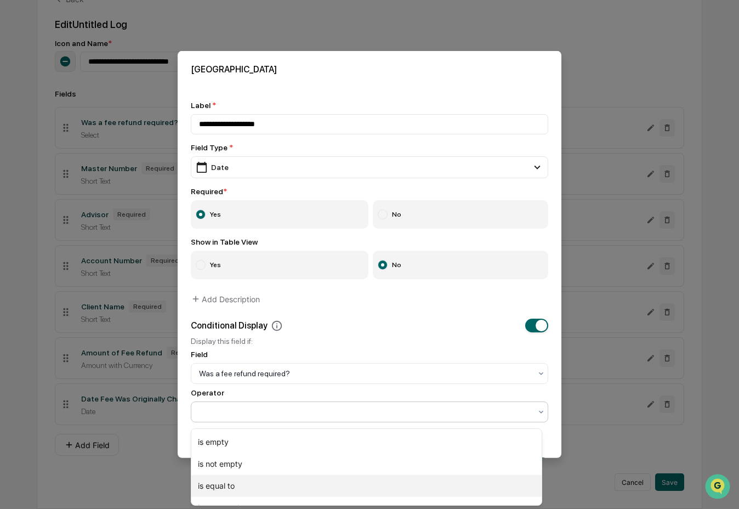
click at [314, 480] on div "is equal to" at bounding box center [366, 486] width 350 height 22
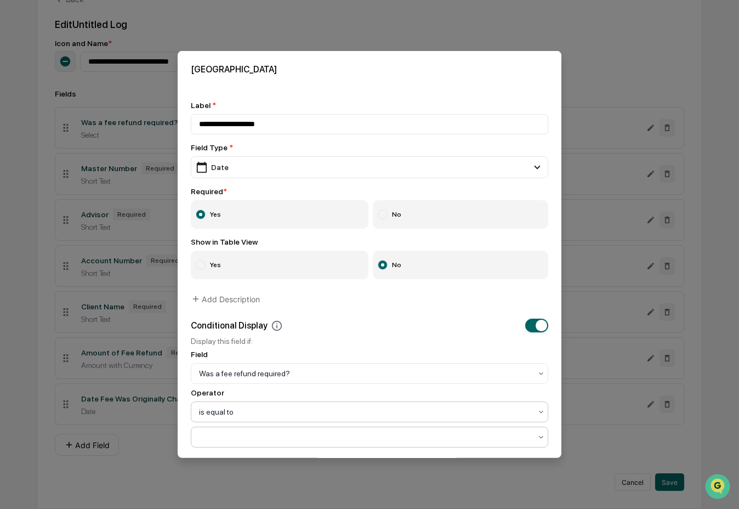
click at [309, 443] on div at bounding box center [365, 437] width 332 height 11
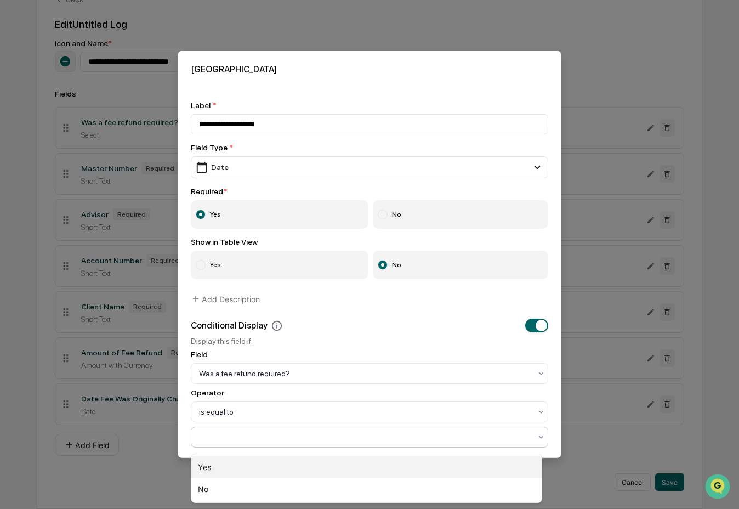
click at [299, 467] on div "Yes" at bounding box center [366, 467] width 350 height 22
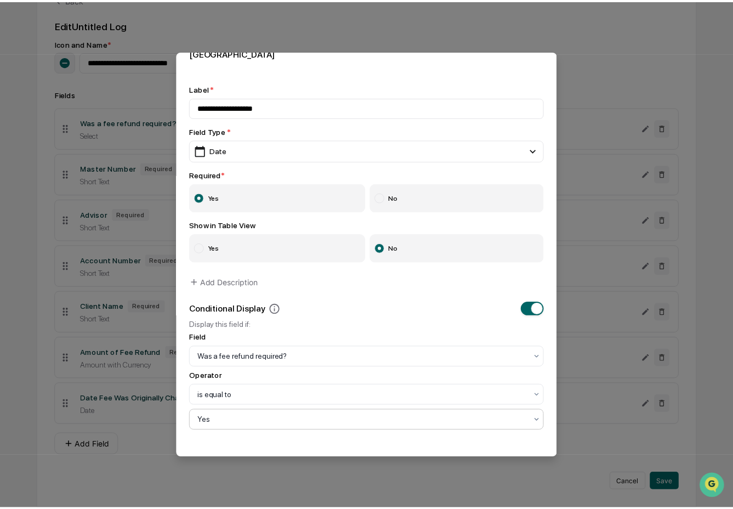
scroll to position [70, 0]
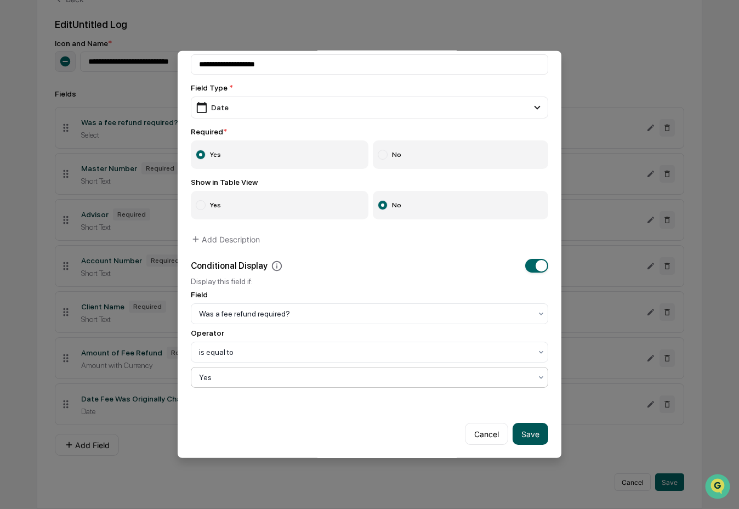
drag, startPoint x: 519, startPoint y: 426, endPoint x: 471, endPoint y: 426, distance: 47.7
click at [519, 426] on button "Save" at bounding box center [531, 434] width 36 height 22
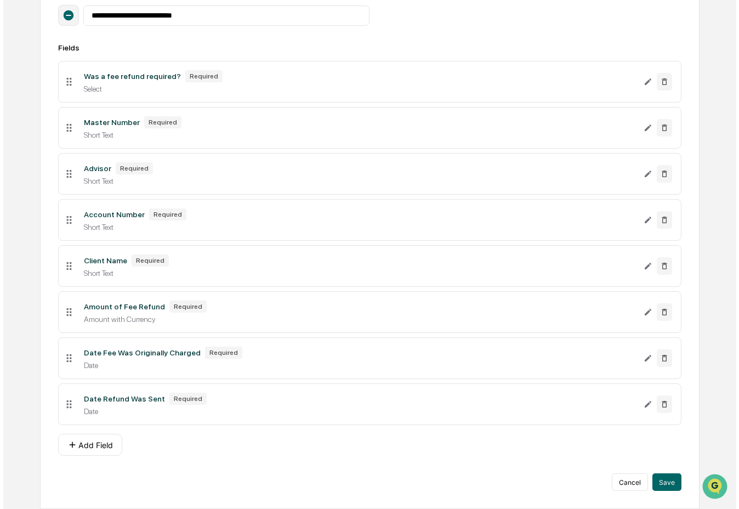
scroll to position [193, 0]
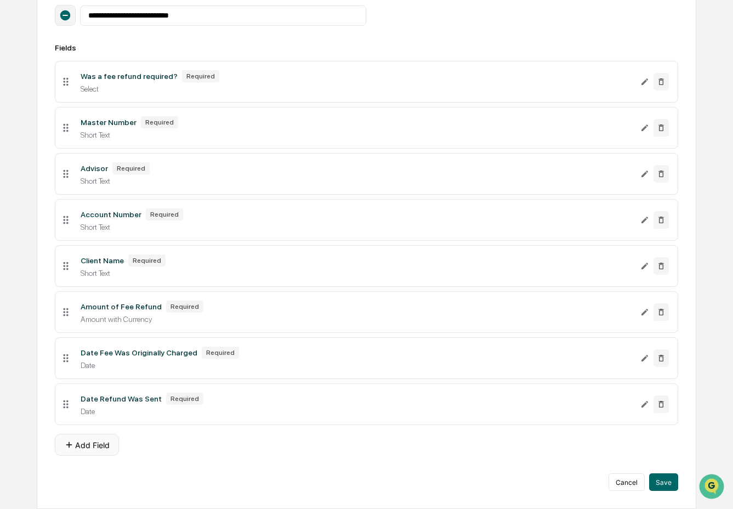
click at [86, 453] on button "Add Field" at bounding box center [87, 445] width 64 height 22
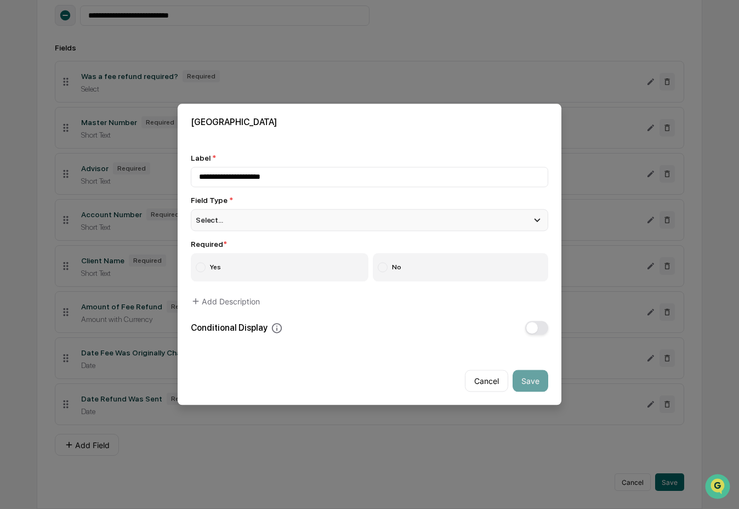
type input "**********"
click at [270, 216] on div "Select..." at bounding box center [370, 220] width 358 height 22
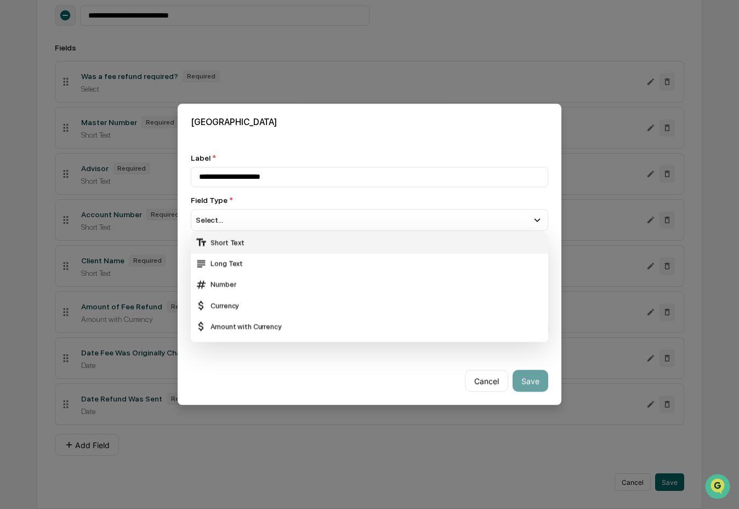
click at [266, 238] on div "Short Text" at bounding box center [369, 243] width 349 height 12
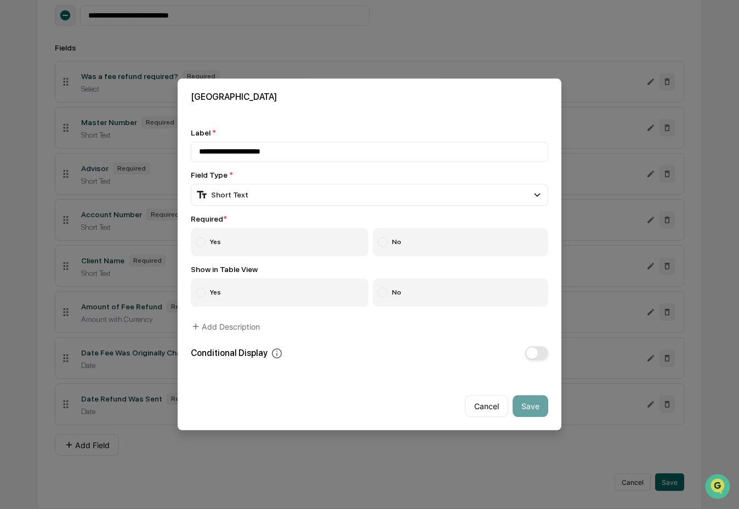
drag, startPoint x: 254, startPoint y: 243, endPoint x: 372, endPoint y: 264, distance: 120.4
click at [254, 243] on label "Yes" at bounding box center [280, 242] width 178 height 29
click at [424, 288] on label "No" at bounding box center [461, 293] width 176 height 29
click at [527, 354] on span "button" at bounding box center [533, 354] width 12 height 12
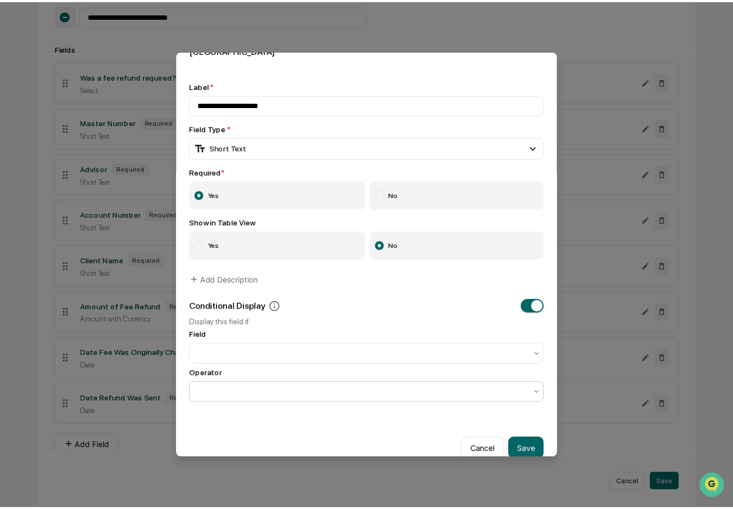
scroll to position [44, 0]
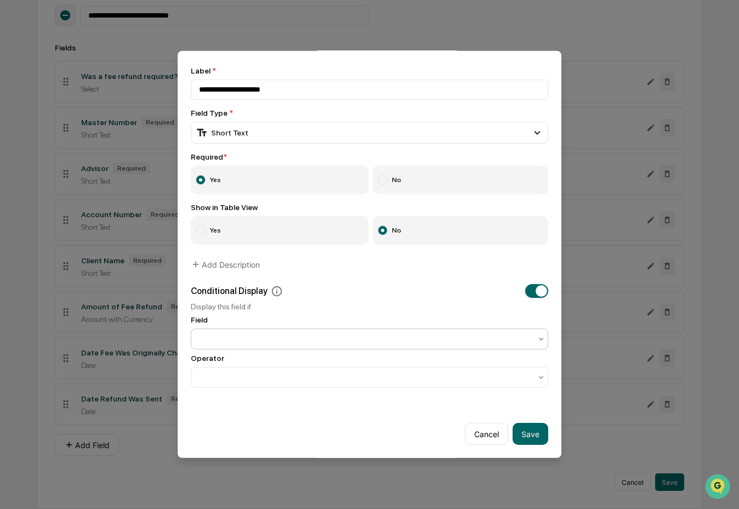
click at [445, 333] on div at bounding box center [365, 338] width 332 height 11
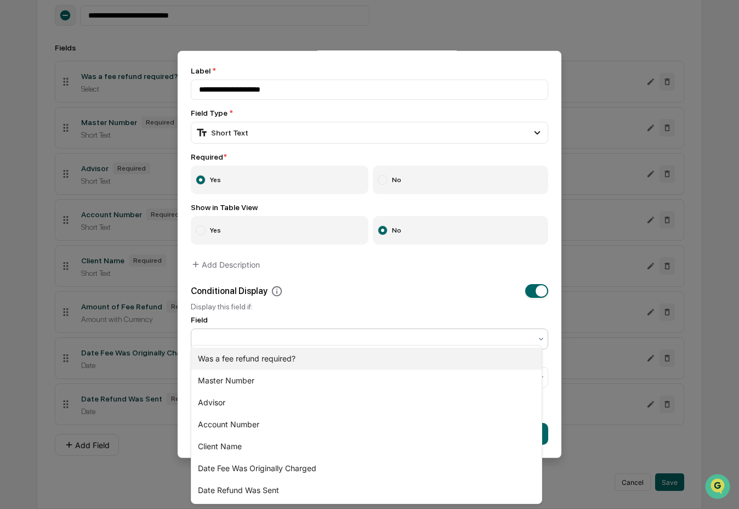
click at [432, 354] on div "Was a fee refund required?" at bounding box center [366, 359] width 350 height 22
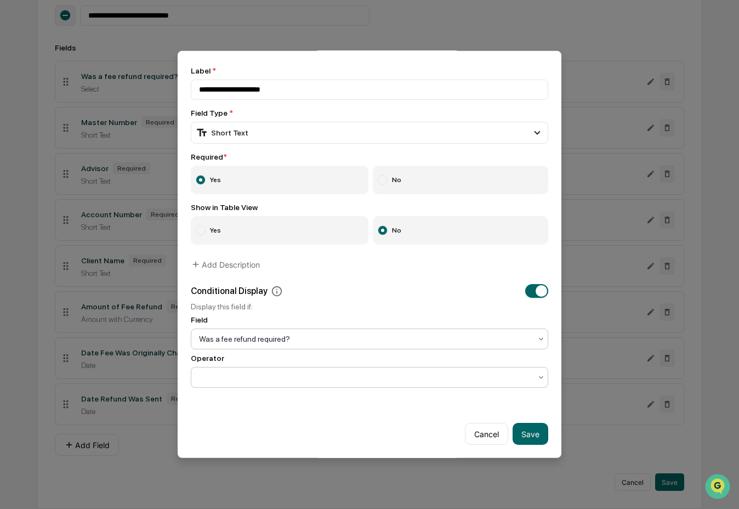
click at [423, 372] on div at bounding box center [365, 377] width 332 height 11
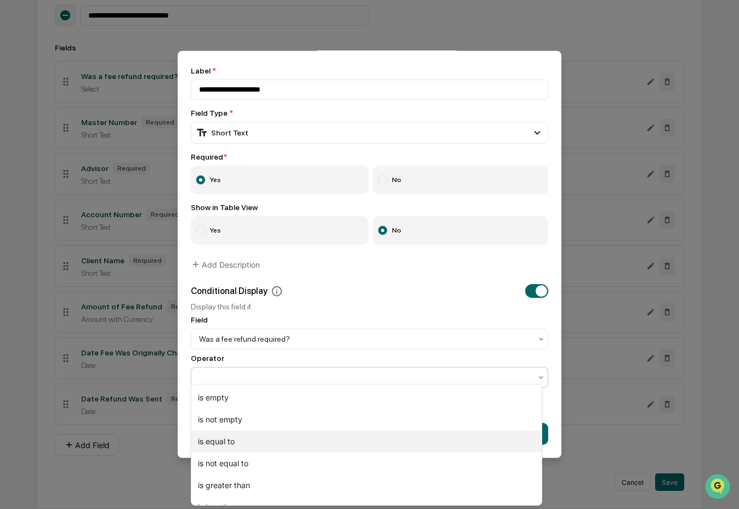
click at [389, 445] on div "is equal to" at bounding box center [366, 442] width 350 height 22
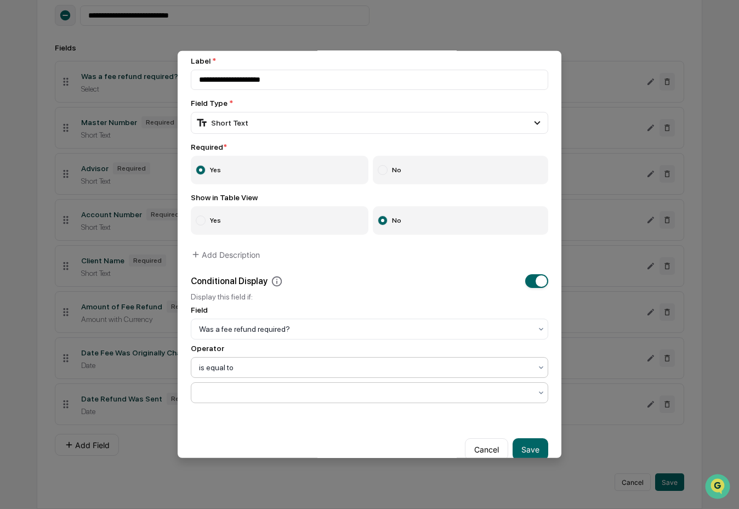
drag, startPoint x: 377, startPoint y: 397, endPoint x: 378, endPoint y: 405, distance: 8.8
click at [378, 397] on div at bounding box center [365, 392] width 332 height 11
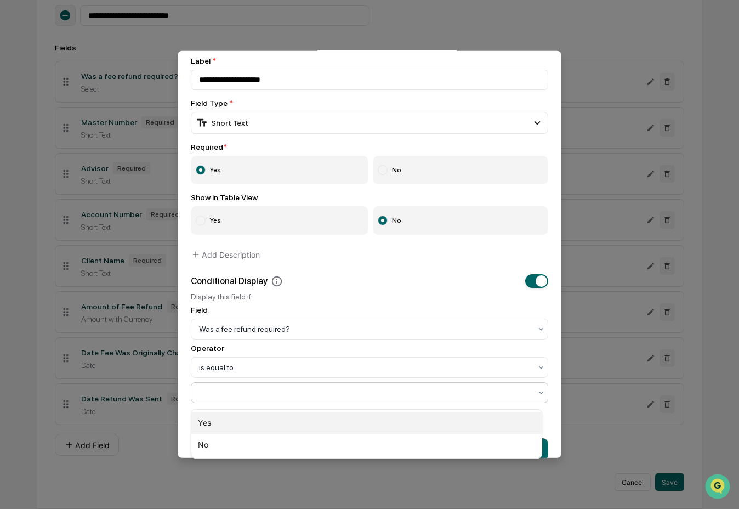
click at [373, 423] on div "Yes" at bounding box center [366, 423] width 350 height 22
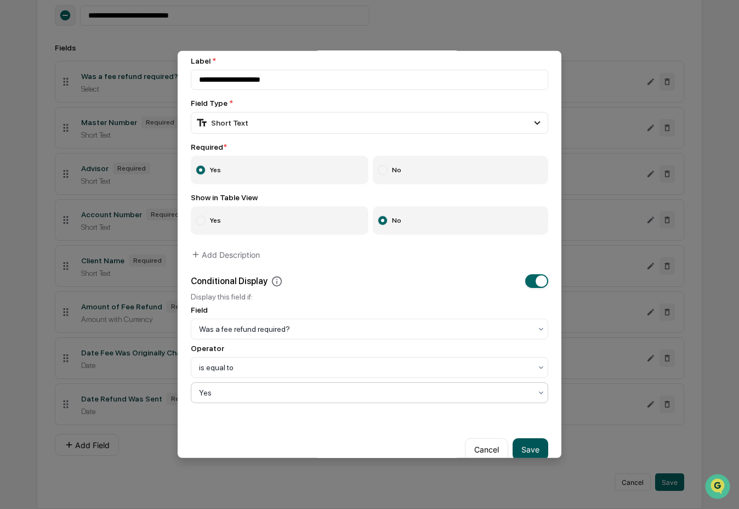
click at [519, 446] on button "Save" at bounding box center [531, 449] width 36 height 22
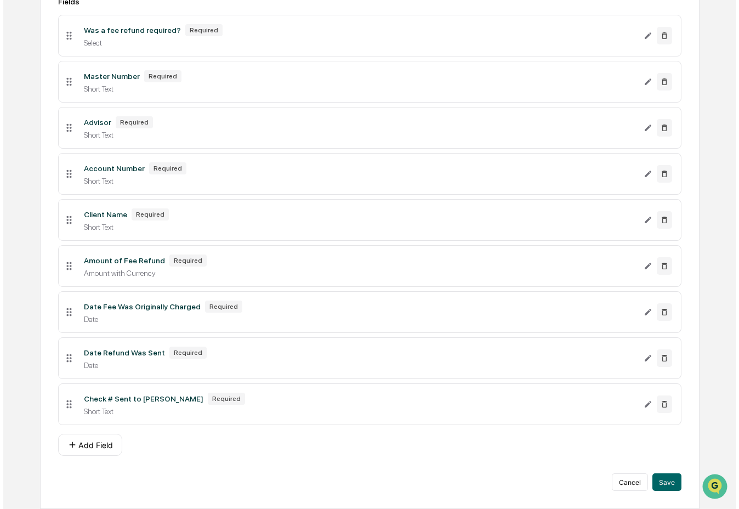
scroll to position [240, 0]
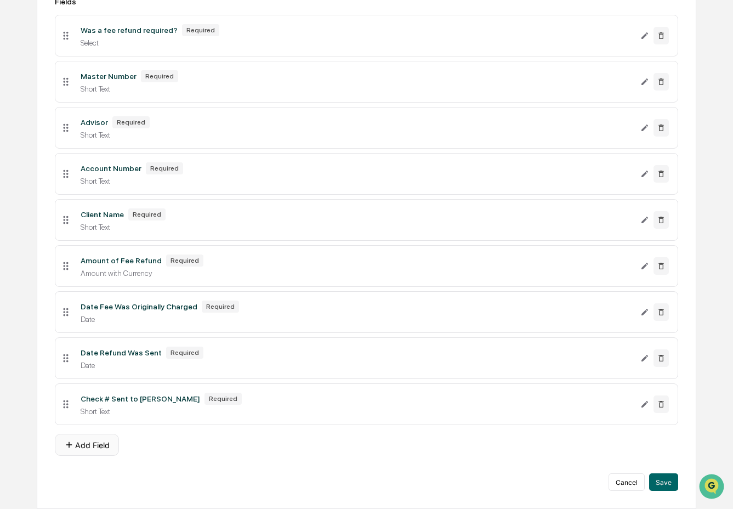
click at [93, 439] on button "Add Field" at bounding box center [87, 445] width 64 height 22
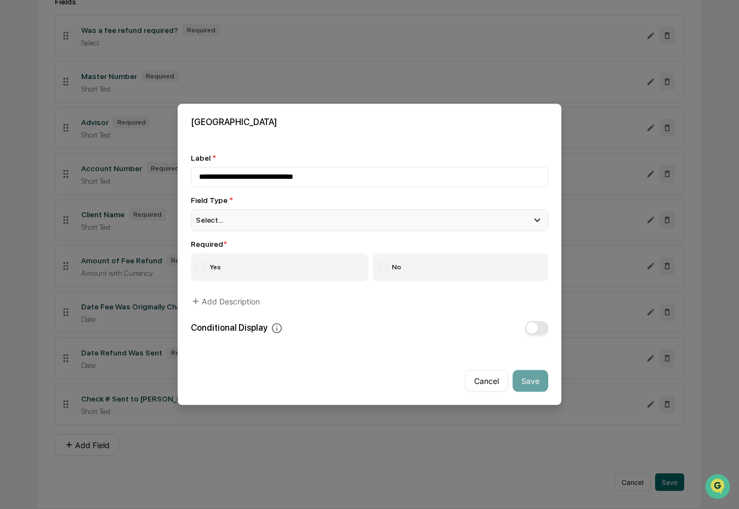
type input "**********"
click at [267, 209] on div "Select..." at bounding box center [370, 220] width 358 height 22
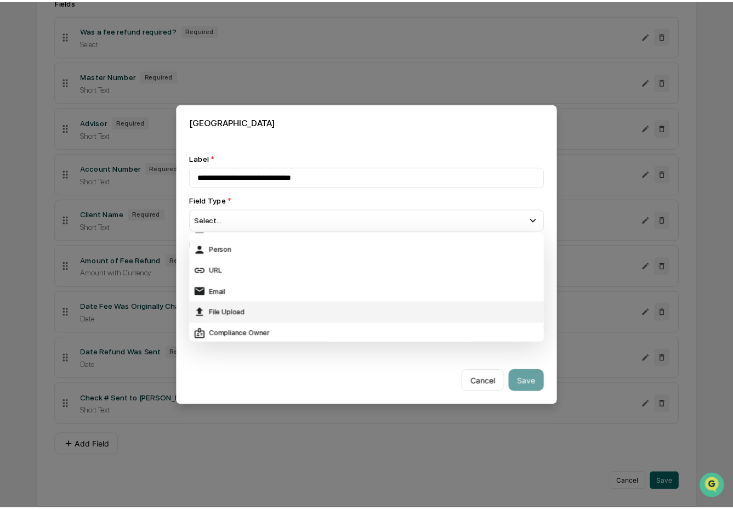
scroll to position [162, 0]
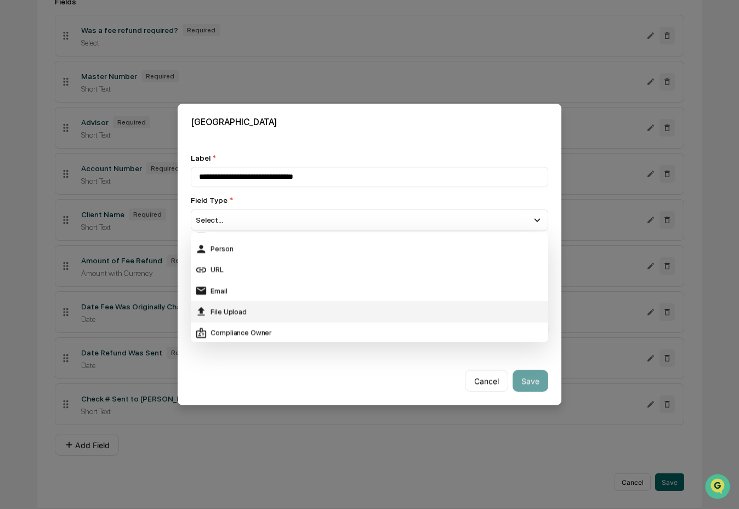
click at [282, 306] on div "File Upload" at bounding box center [369, 312] width 349 height 12
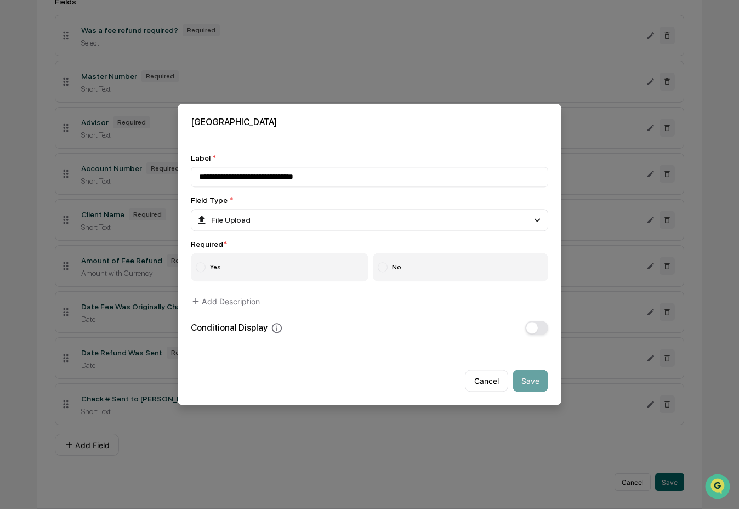
click at [411, 257] on label "No" at bounding box center [461, 267] width 176 height 29
click at [527, 326] on span "button" at bounding box center [533, 328] width 12 height 12
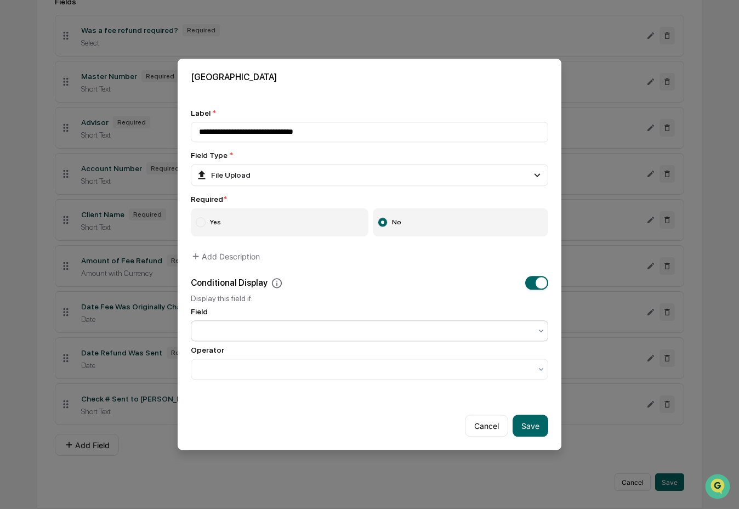
click at [432, 334] on div at bounding box center [365, 331] width 332 height 11
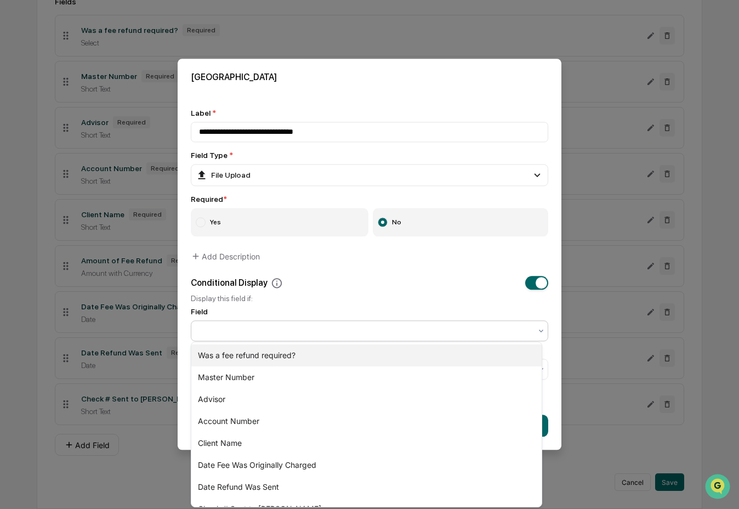
click at [408, 364] on div "Was a fee refund required?" at bounding box center [366, 355] width 350 height 22
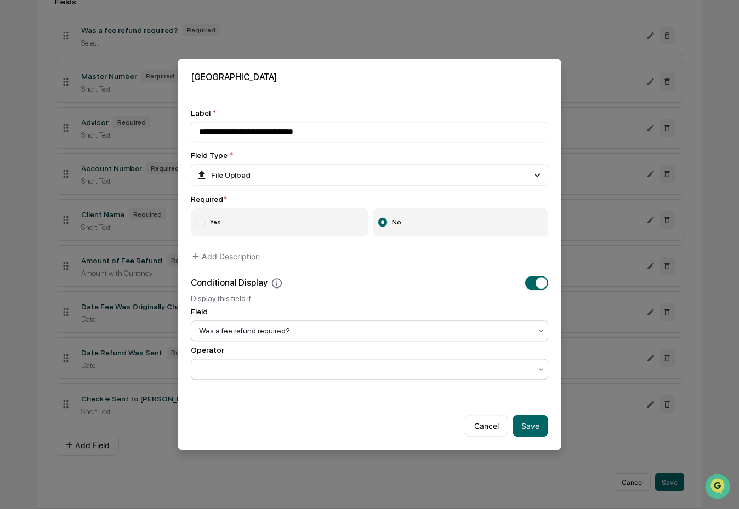
click at [394, 372] on div at bounding box center [365, 369] width 332 height 11
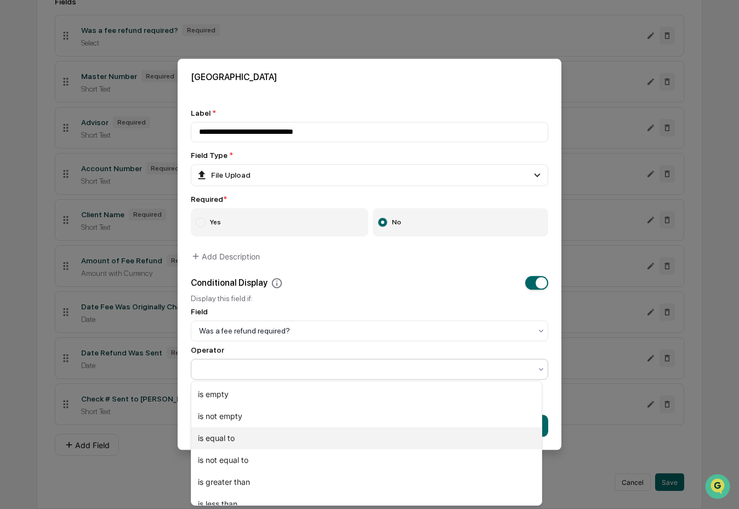
click at [348, 432] on div "is equal to" at bounding box center [366, 438] width 350 height 22
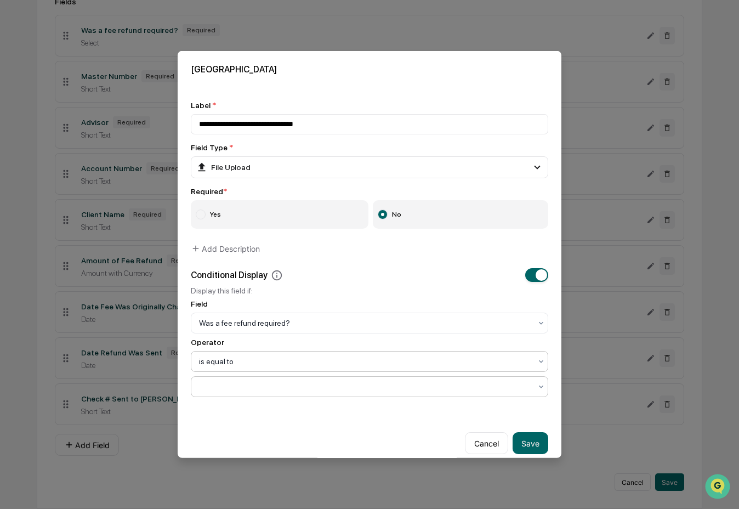
click at [347, 392] on div at bounding box center [365, 386] width 332 height 11
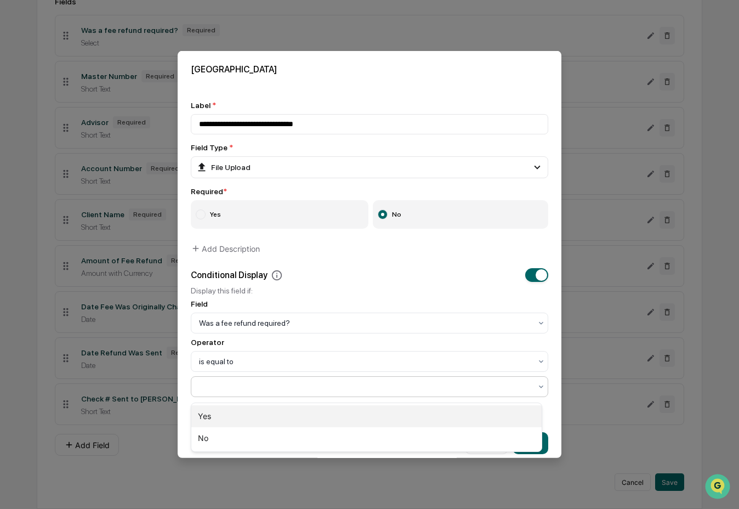
click at [347, 408] on div "Yes" at bounding box center [366, 416] width 350 height 22
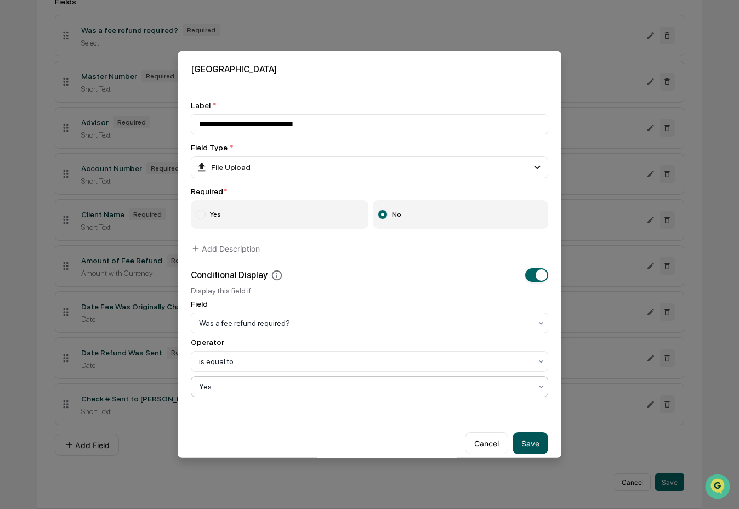
click at [523, 439] on button "Save" at bounding box center [531, 443] width 36 height 22
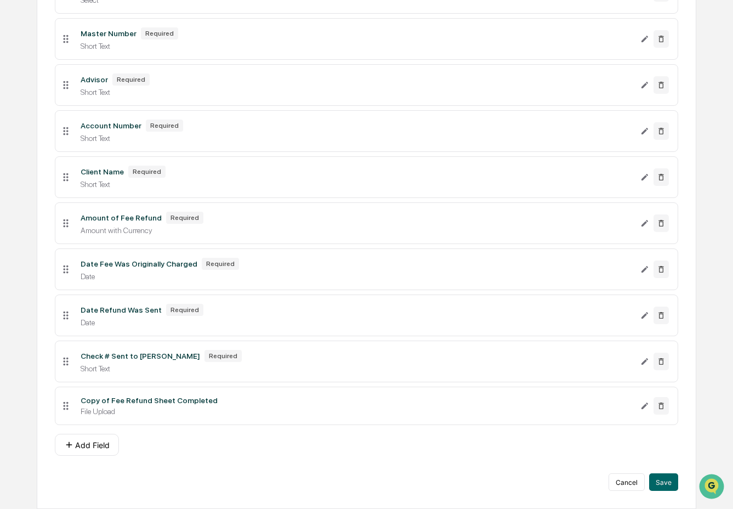
scroll to position [284, 0]
click at [96, 445] on button "Add Field" at bounding box center [87, 445] width 64 height 22
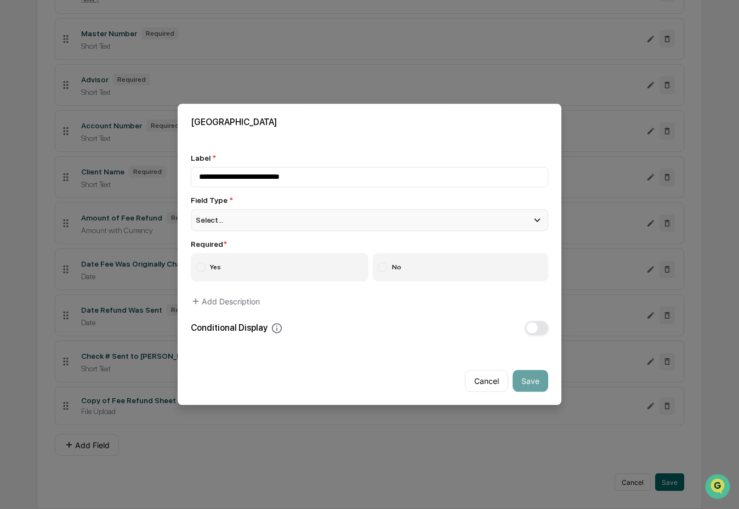
type input "**********"
click at [244, 219] on div "Select..." at bounding box center [370, 220] width 358 height 22
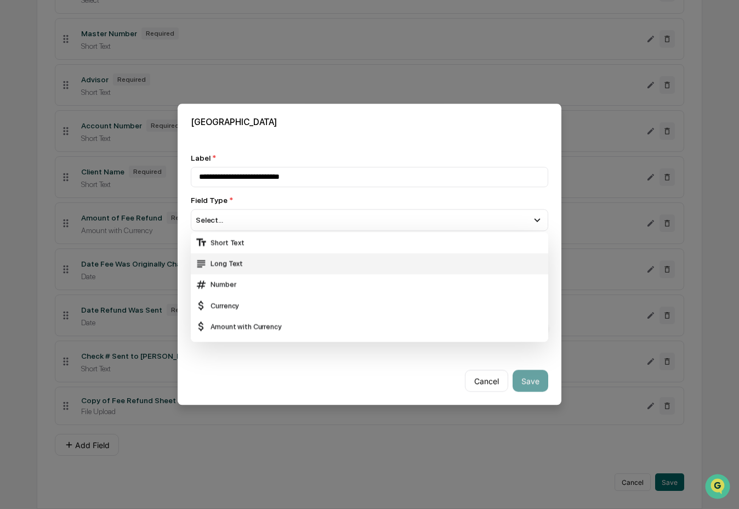
click at [247, 258] on div "Long Text" at bounding box center [369, 264] width 349 height 12
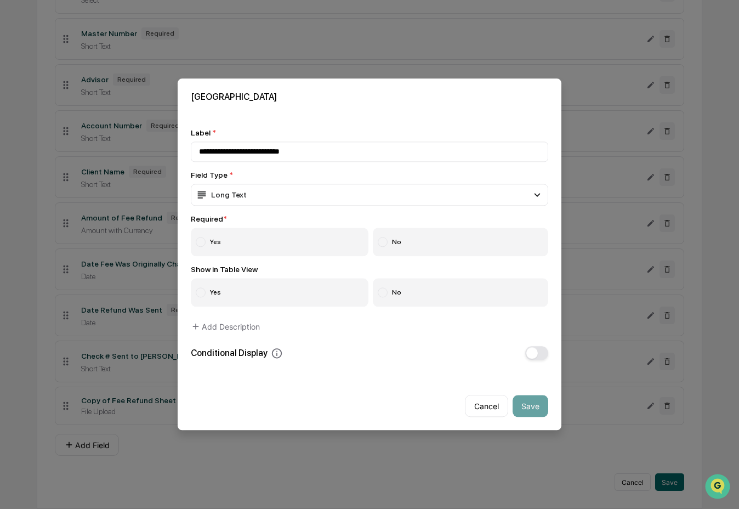
click at [245, 245] on label "Yes" at bounding box center [280, 242] width 178 height 29
click at [446, 291] on label "No" at bounding box center [461, 293] width 176 height 29
drag, startPoint x: 525, startPoint y: 404, endPoint x: 513, endPoint y: 402, distance: 11.7
click at [525, 404] on button "Save" at bounding box center [531, 406] width 36 height 22
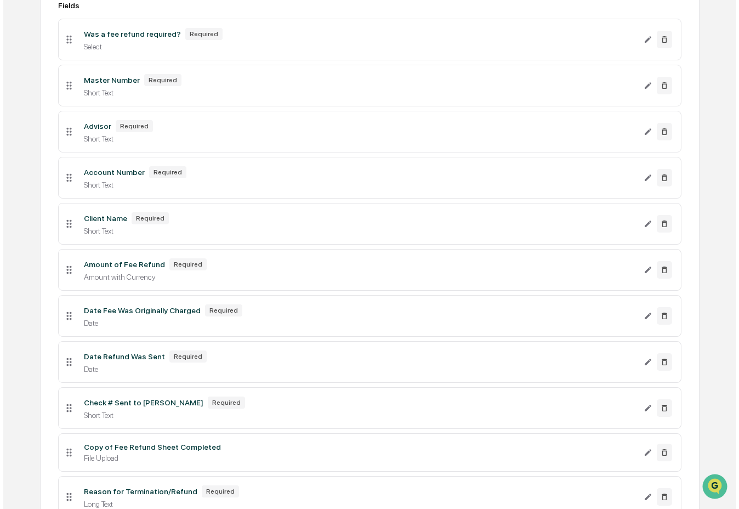
scroll to position [331, 0]
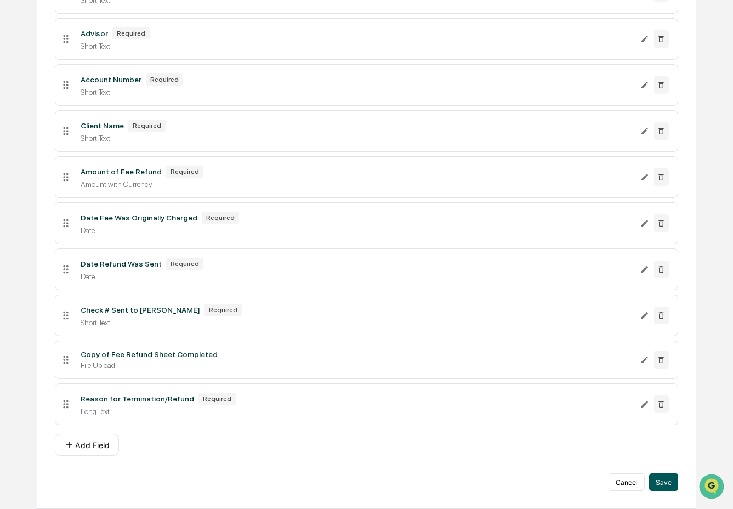
click at [671, 486] on button "Save" at bounding box center [663, 482] width 29 height 18
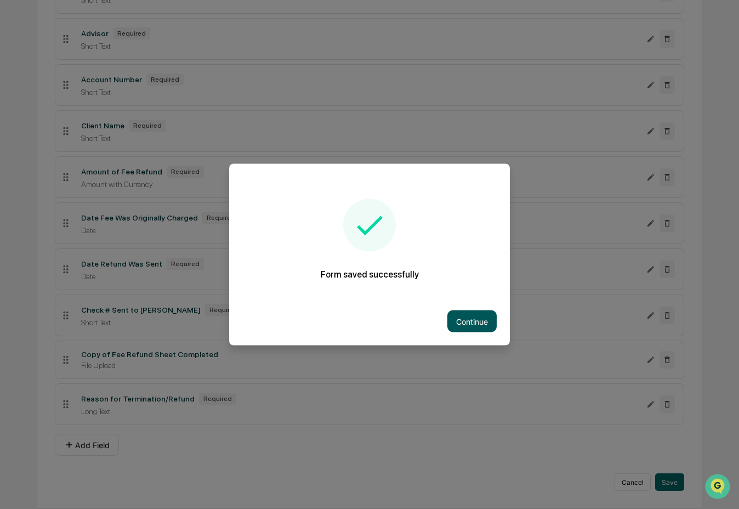
click at [473, 318] on button "Continue" at bounding box center [472, 321] width 49 height 22
